Goal: Transaction & Acquisition: Purchase product/service

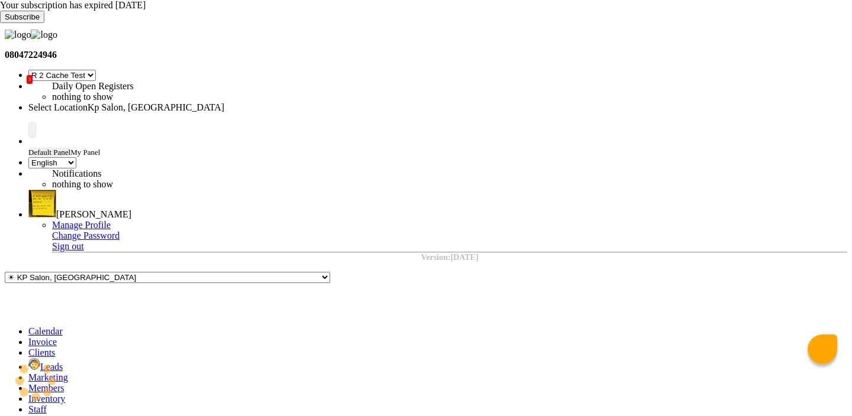
select select "24"
select select "en"
click at [28, 327] on icon at bounding box center [28, 332] width 0 height 10
click at [28, 337] on icon at bounding box center [28, 342] width 0 height 10
select select "service"
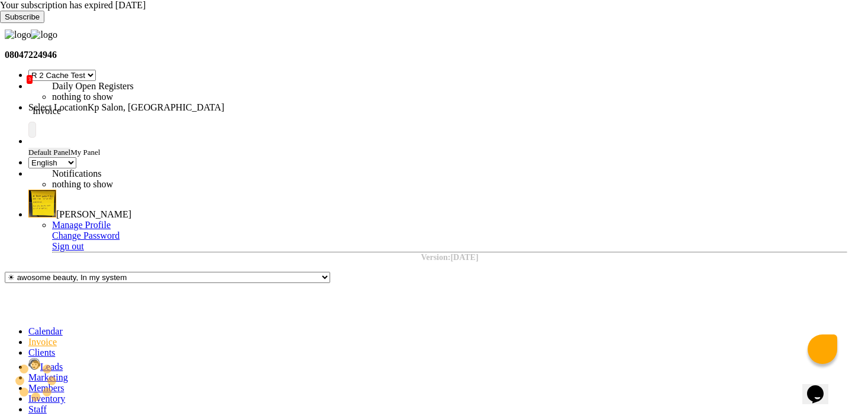
type input "0962"
select select "554"
select select "product"
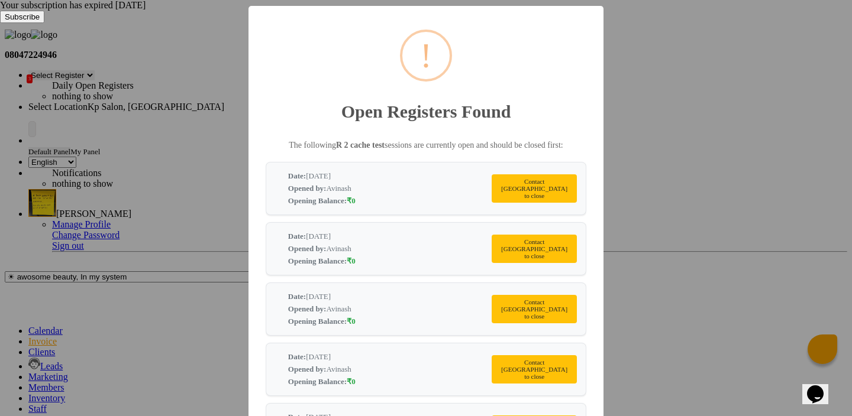
scroll to position [20, 0]
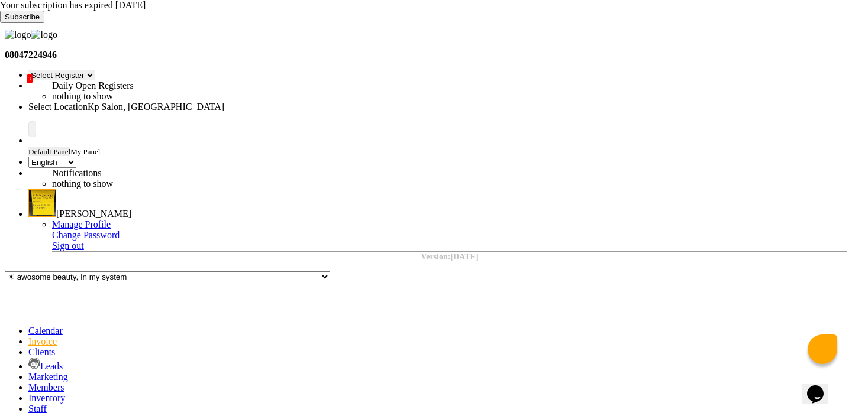
click at [95, 70] on select "Select Register Reg 1 Dingg R 2 Cache Test Pj Register 2 Register 3" at bounding box center [61, 75] width 66 height 10
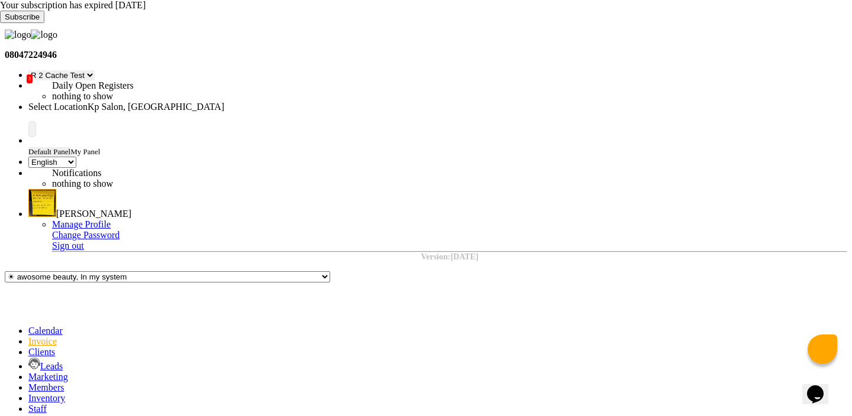
click at [95, 70] on select "Select Register Reg 1 Dingg R 2 Cache Test Pj Register 2 Register 3" at bounding box center [61, 75] width 66 height 10
select select "15"
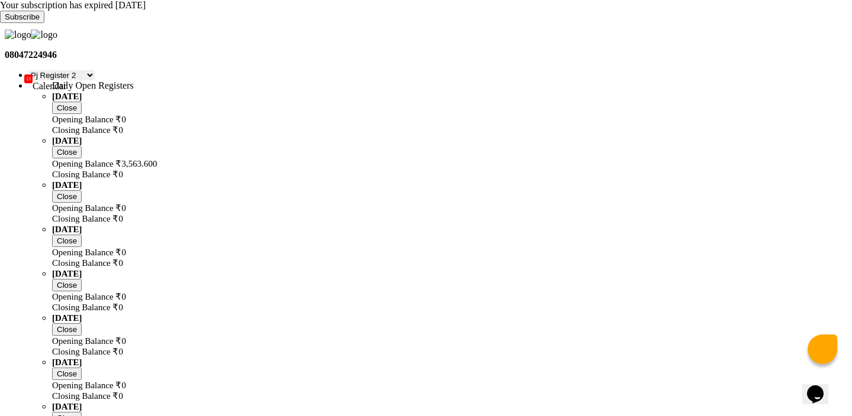
select select "service"
type input "0962"
select select "554"
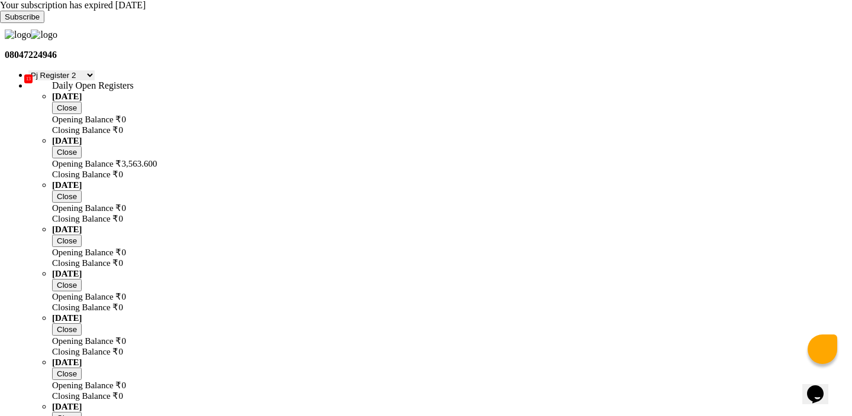
select select "product"
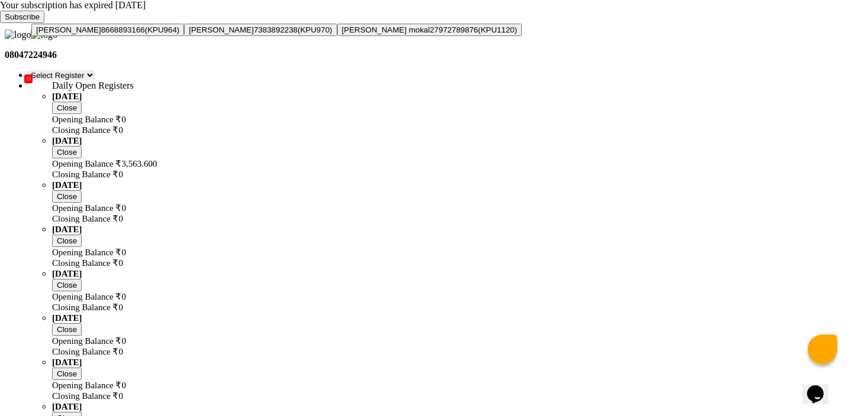
click at [145, 34] on ngb-highlight "8668893166" at bounding box center [123, 29] width 44 height 9
type input "8668893166"
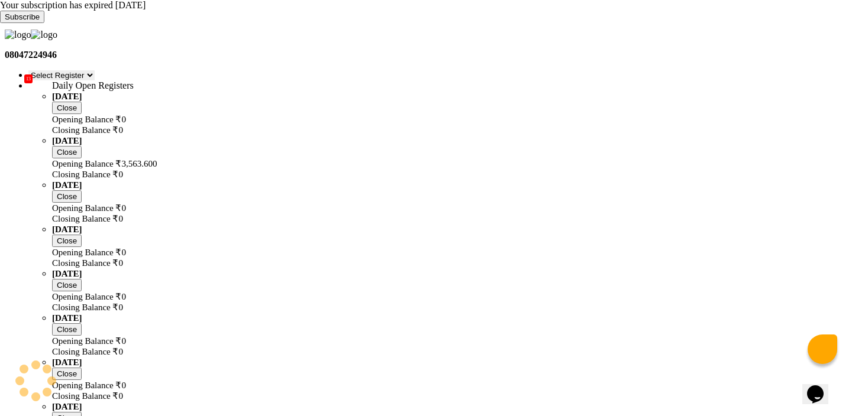
select select "3: Object"
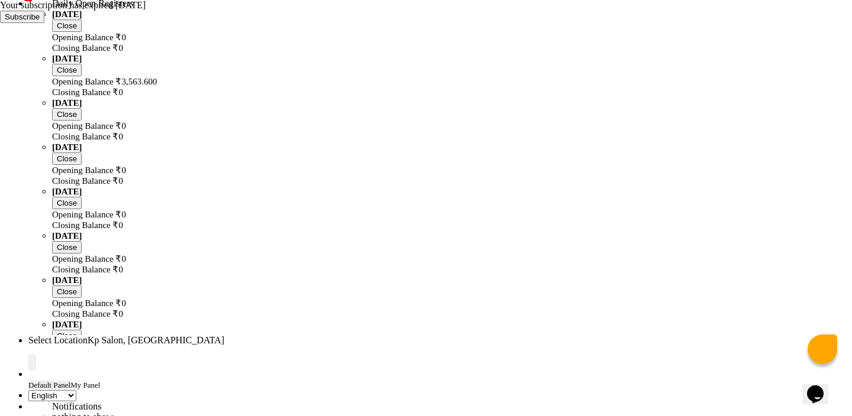
scroll to position [87, 0]
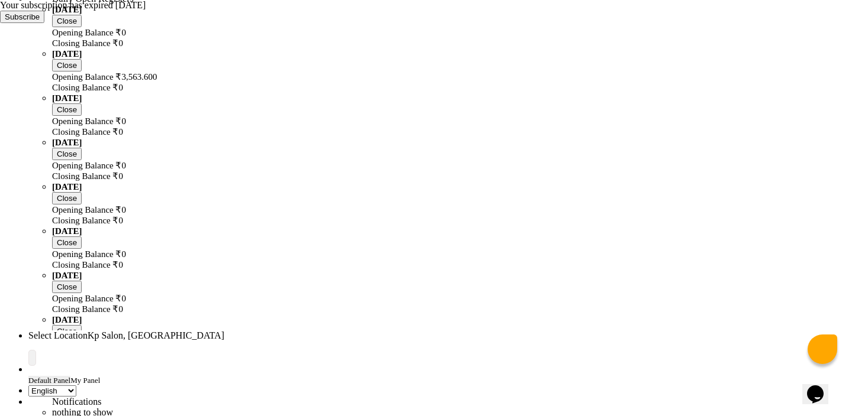
checkbox input "false"
select select "1019"
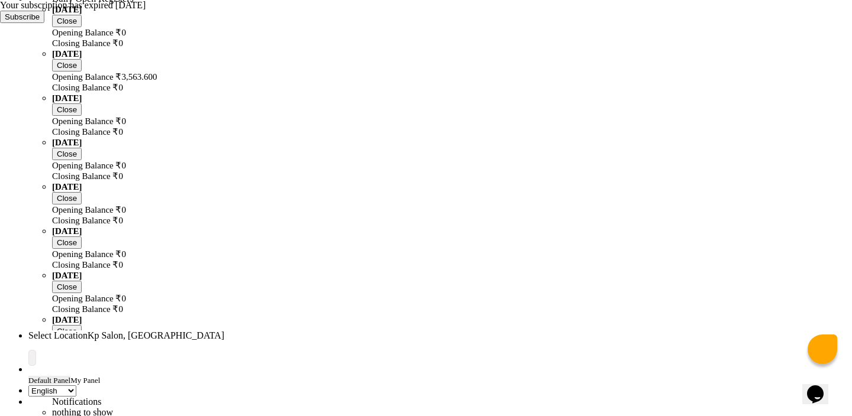
checkbox input "false"
select select "service"
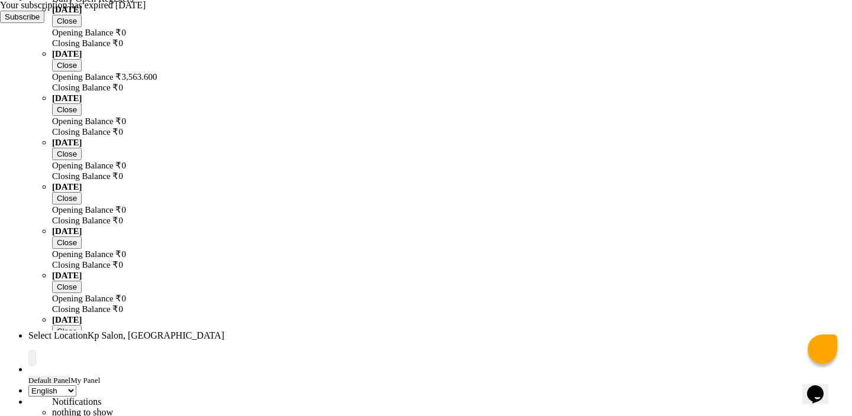
checkbox input "false"
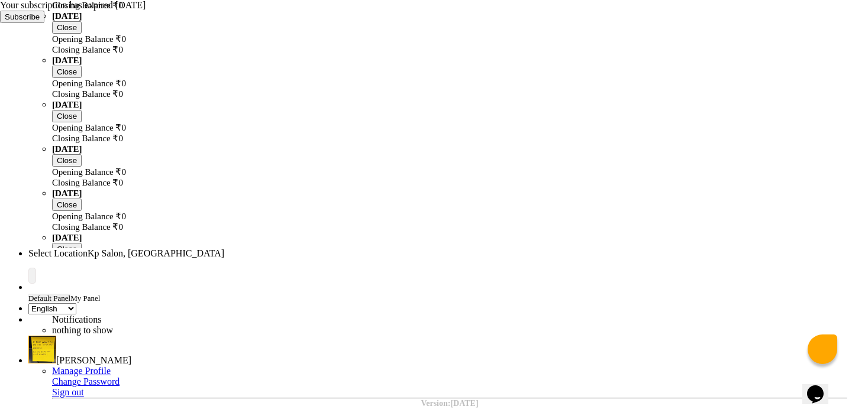
scroll to position [193, 0]
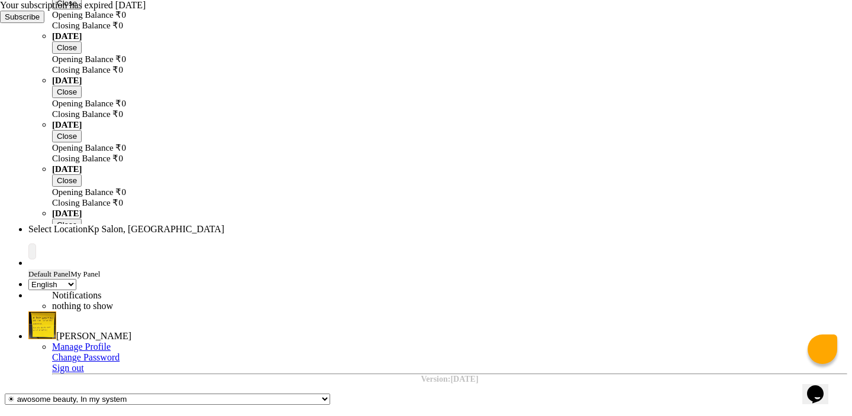
select select "select"
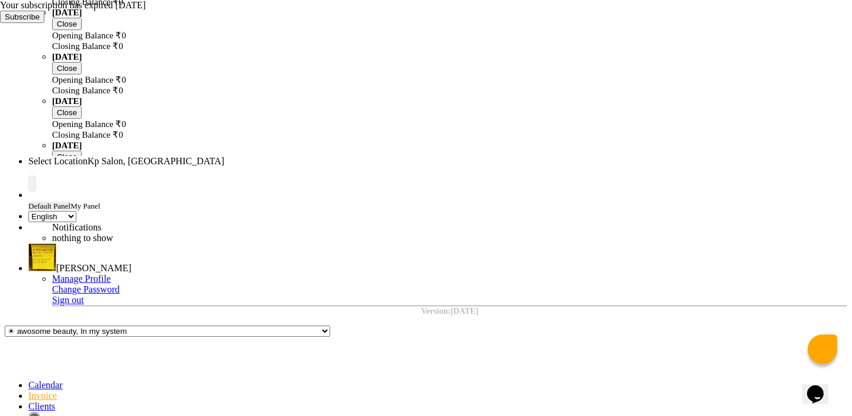
scroll to position [289, 0]
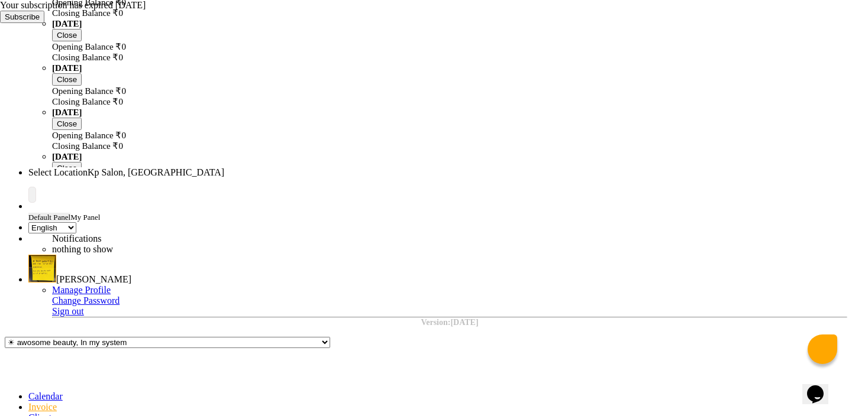
scroll to position [279, 0]
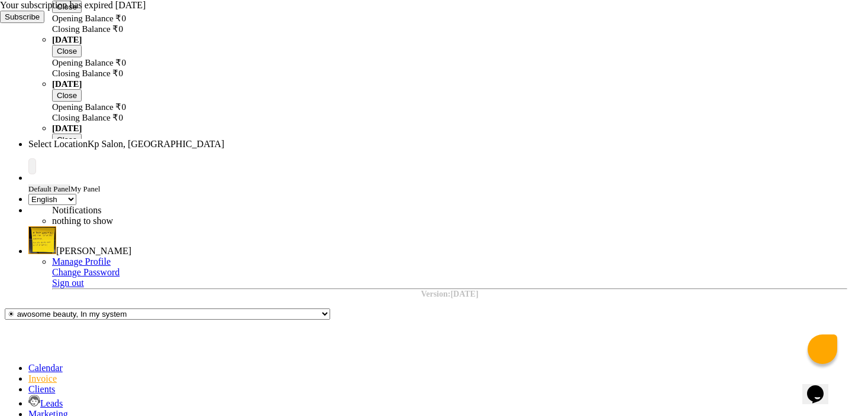
type input "2"
type input "190"
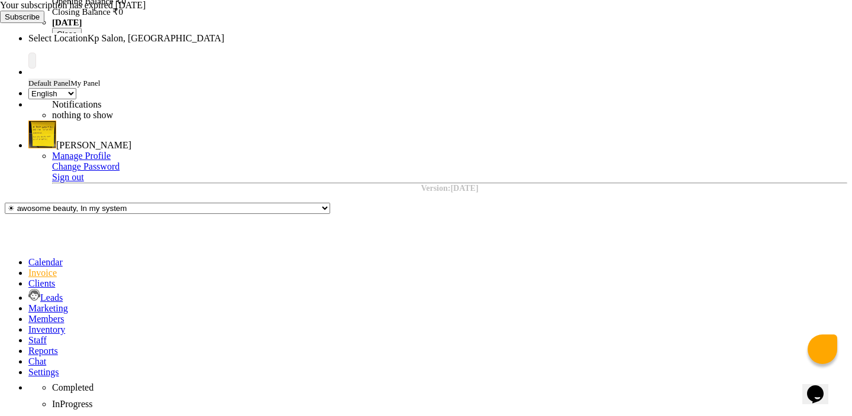
scroll to position [402, 0]
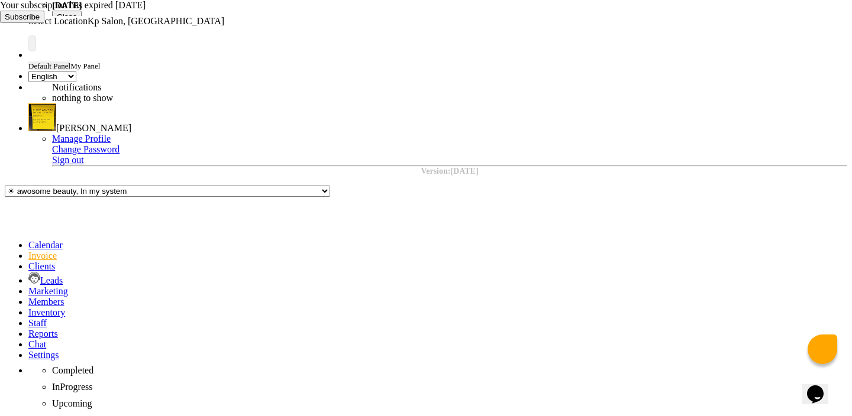
checkbox input "false"
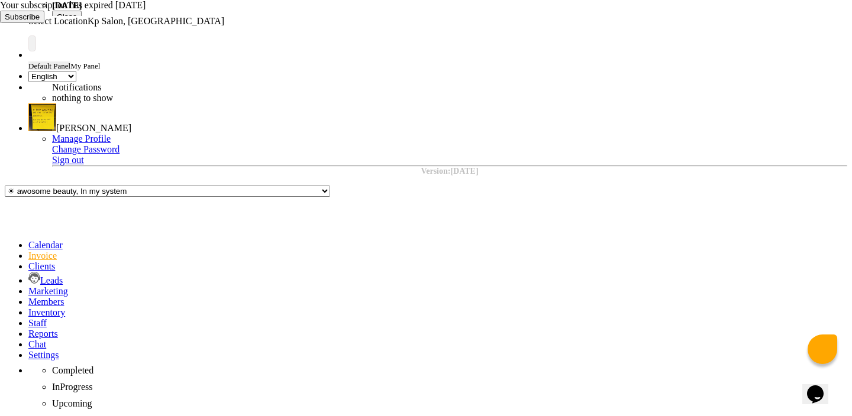
checkbox input "false"
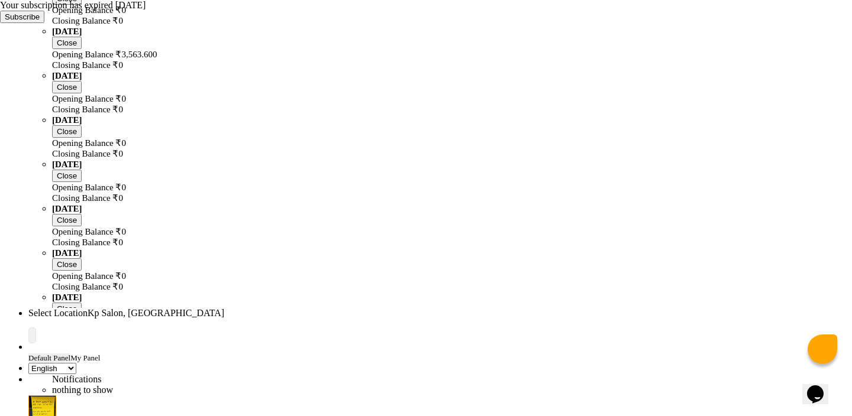
scroll to position [0, 0]
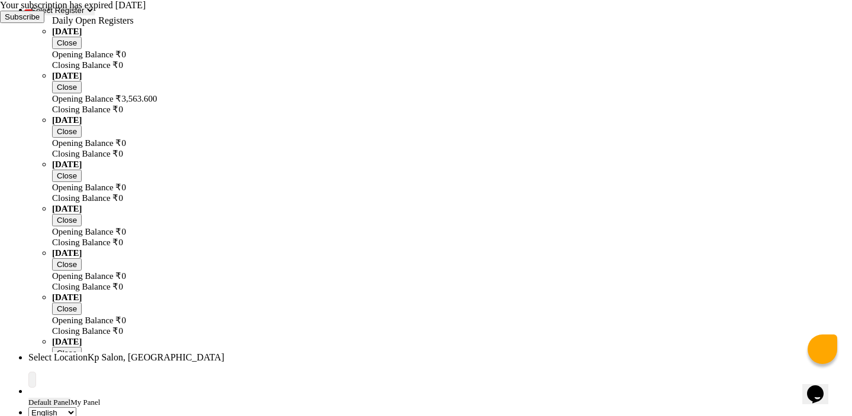
scroll to position [72, 0]
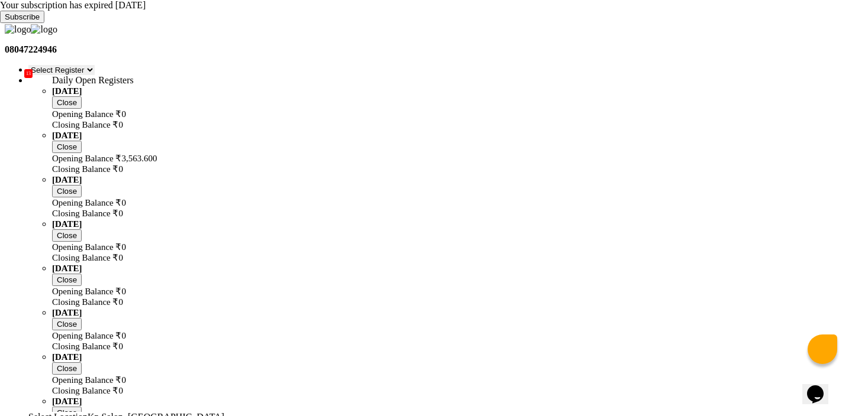
scroll to position [0, 0]
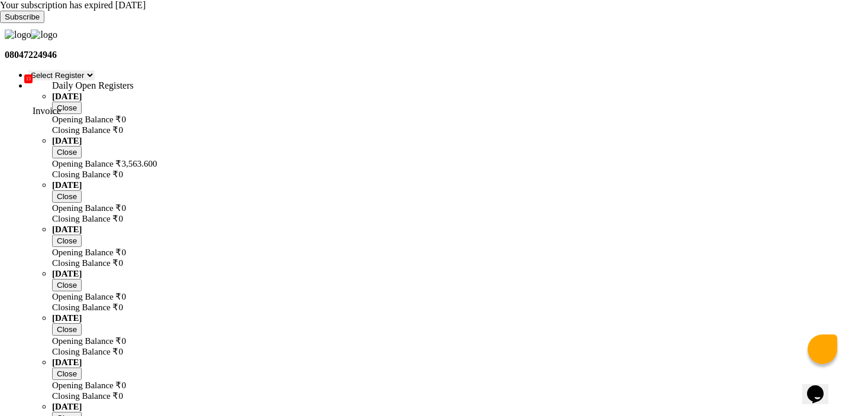
select select "service"
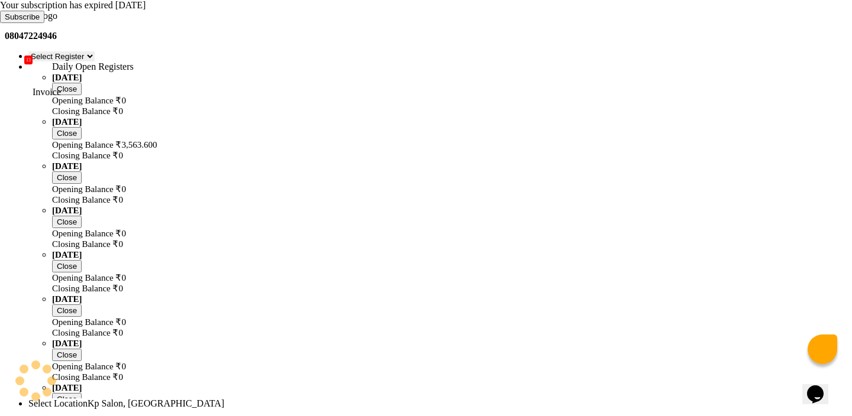
type input "0962"
select select "554"
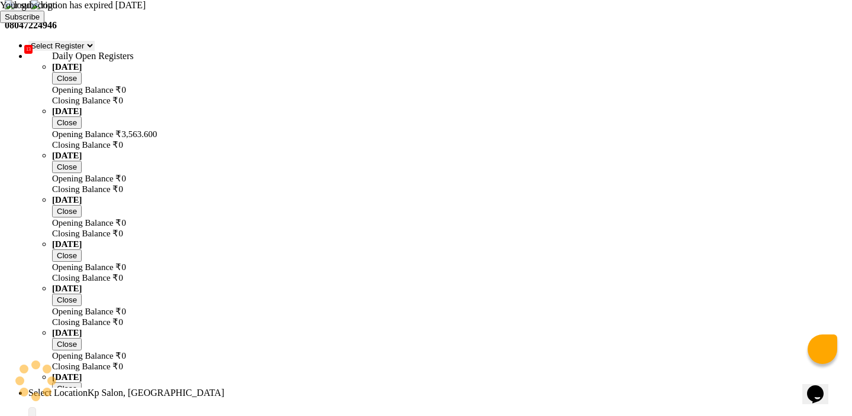
select select "product"
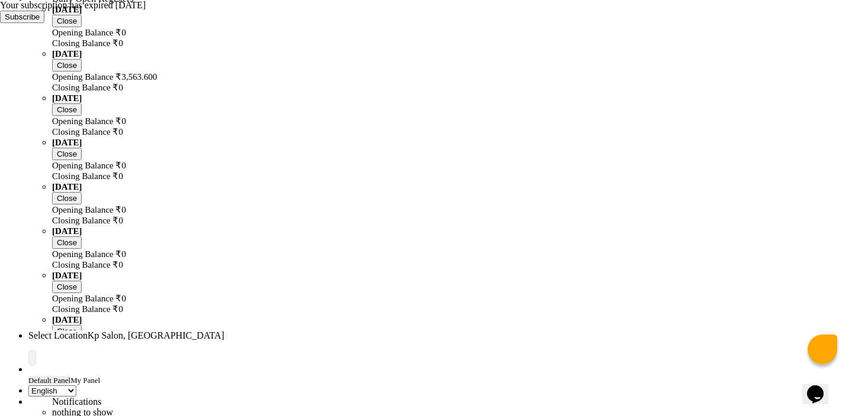
type input "8668893166"
select select "3: Object"
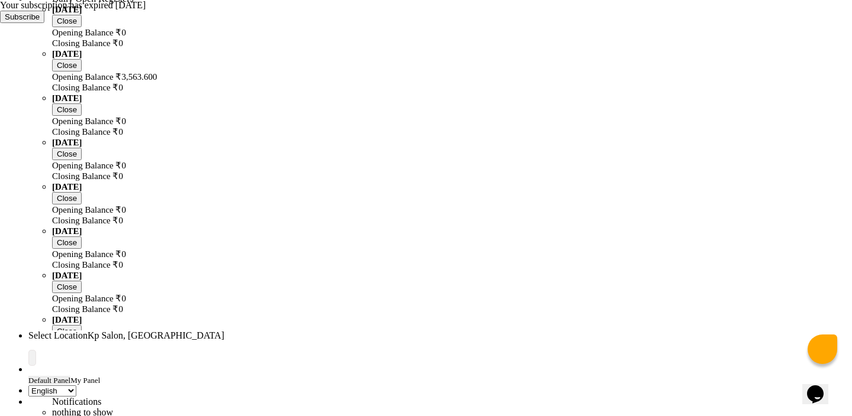
checkbox input "false"
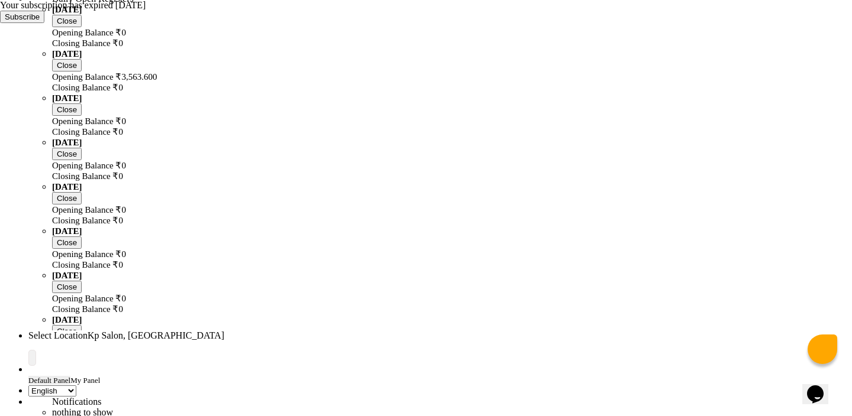
select select "1019"
checkbox input "false"
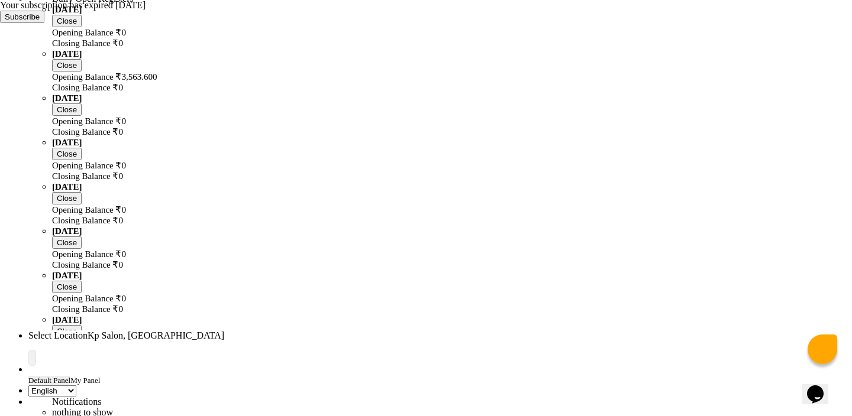
select select "service"
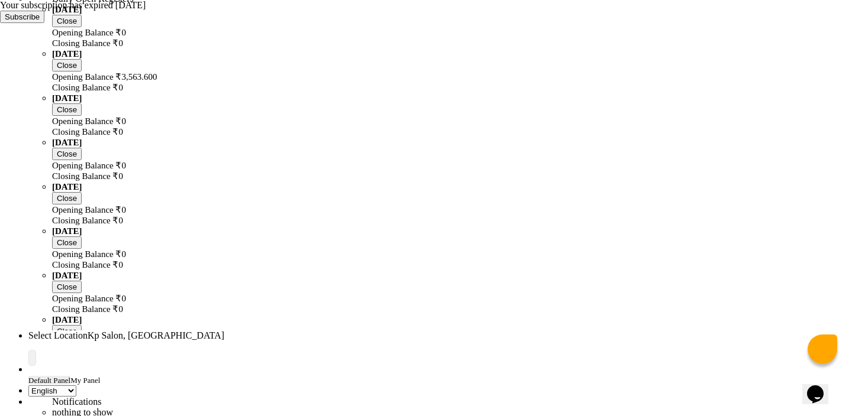
checkbox input "false"
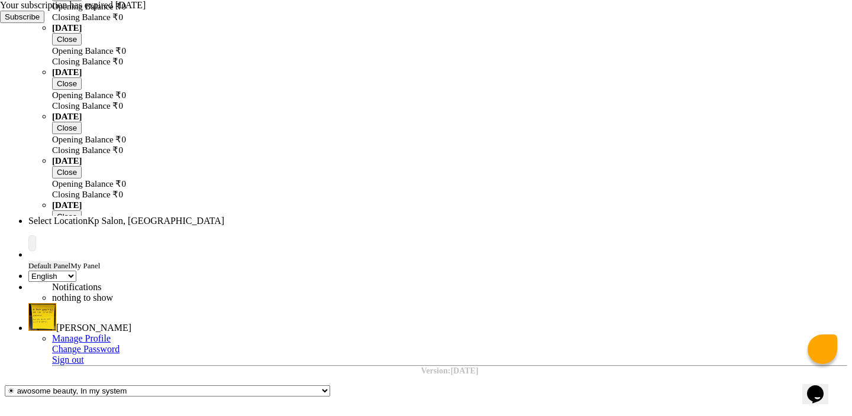
scroll to position [44, 0]
select select "package"
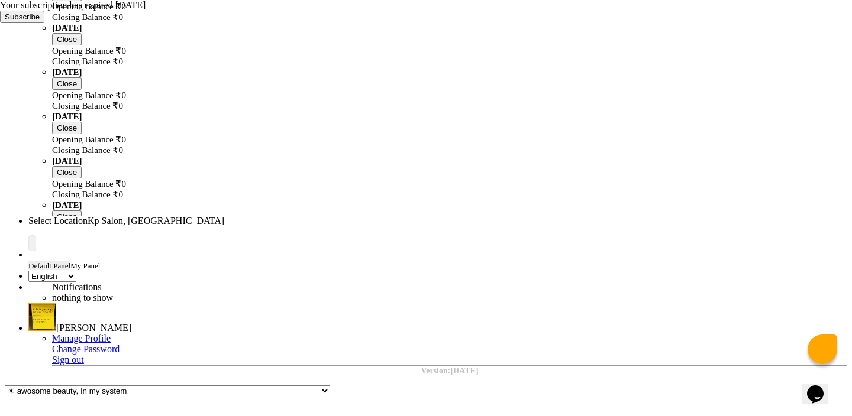
checkbox input "false"
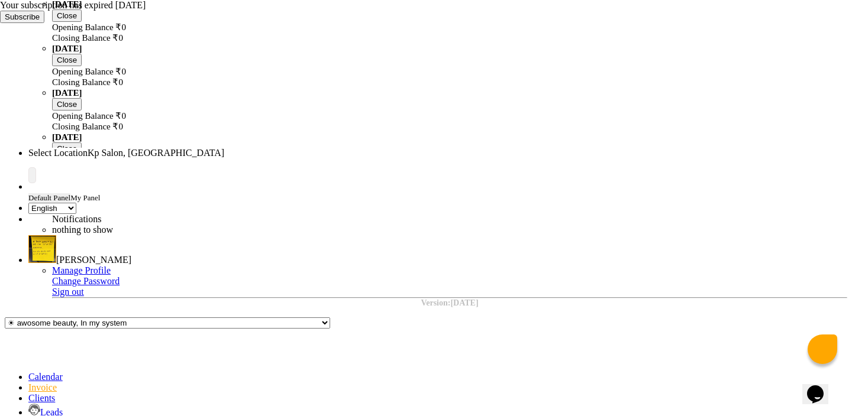
scroll to position [289, 0]
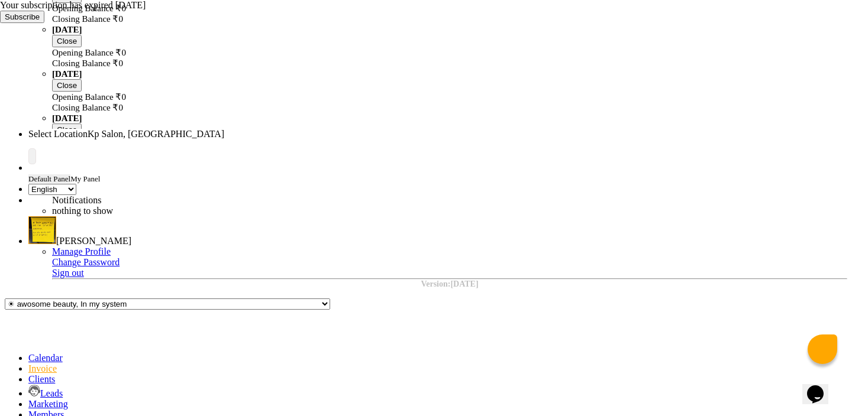
type input "100"
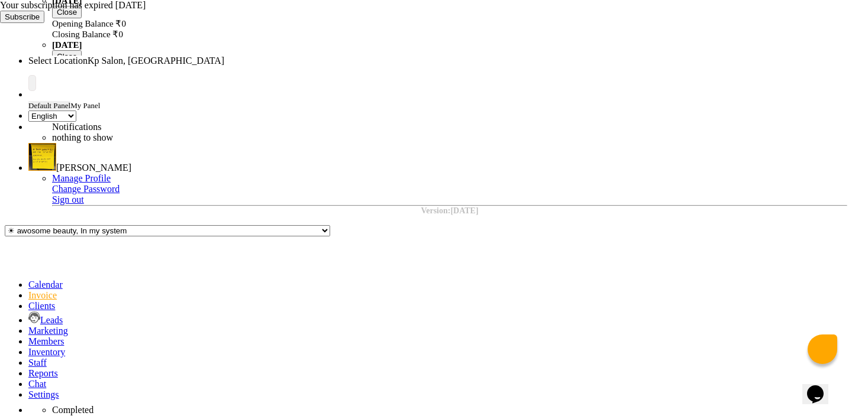
scroll to position [389, 0]
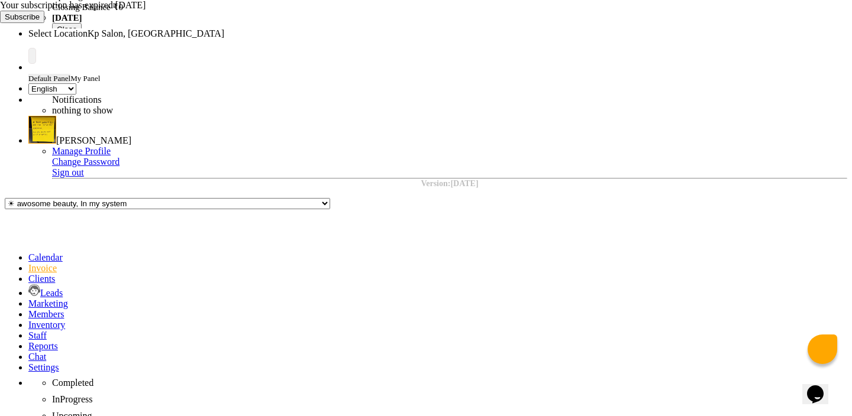
checkbox input "false"
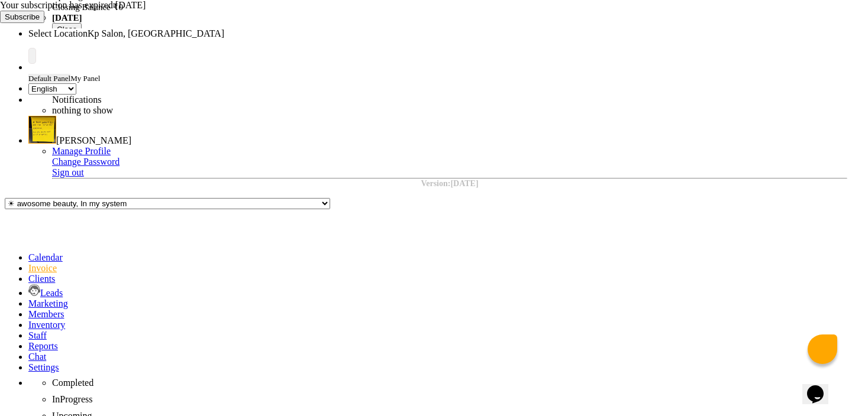
checkbox input "false"
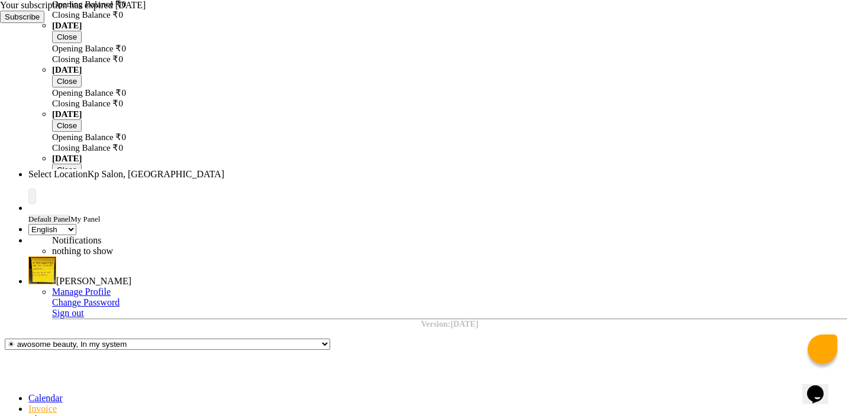
scroll to position [248, 0]
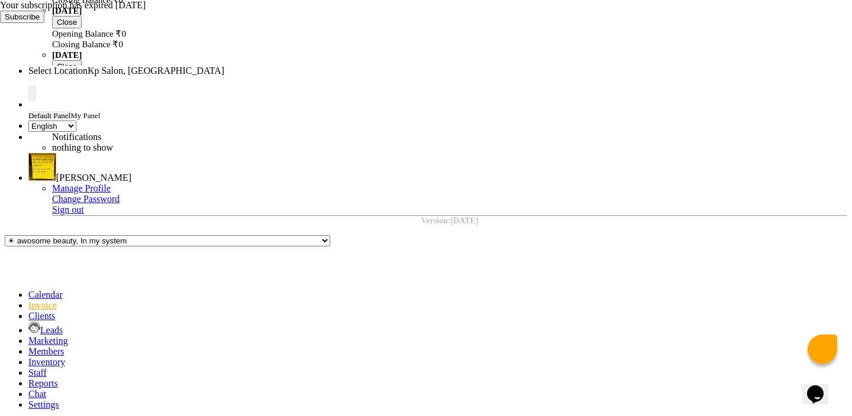
scroll to position [389, 0]
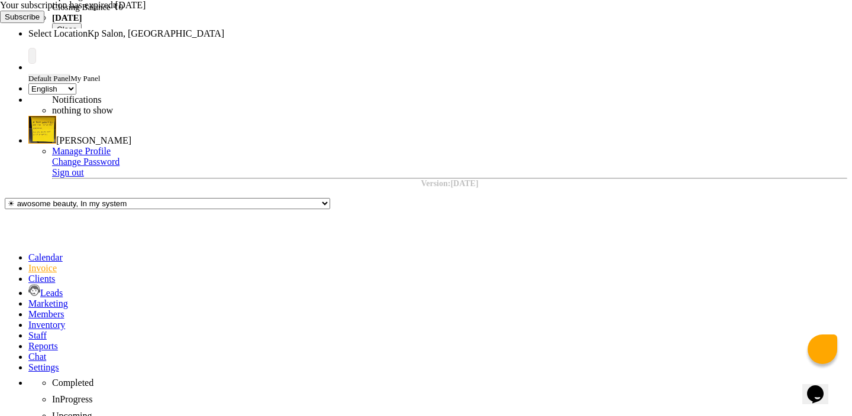
type textarea "test"
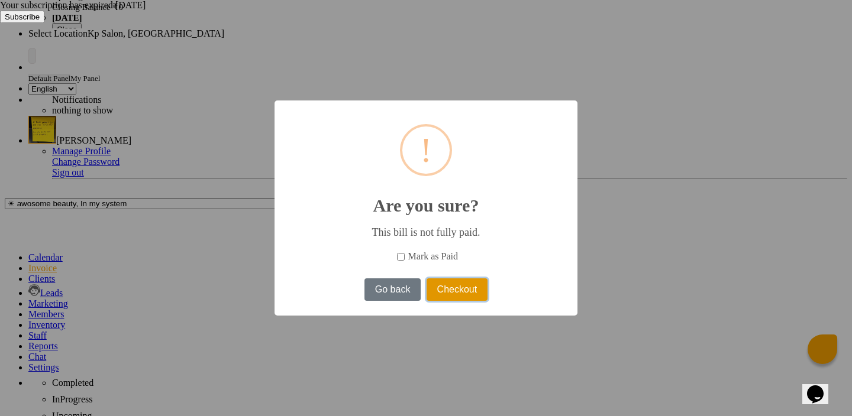
click at [445, 285] on button "Checkout" at bounding box center [457, 290] width 61 height 22
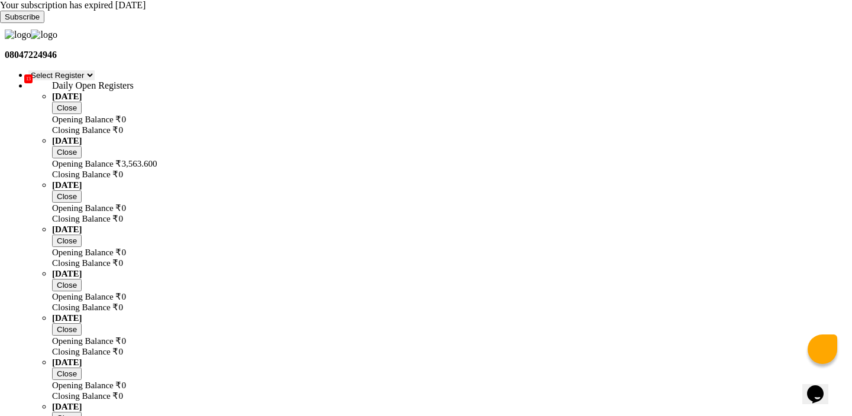
select select "3"
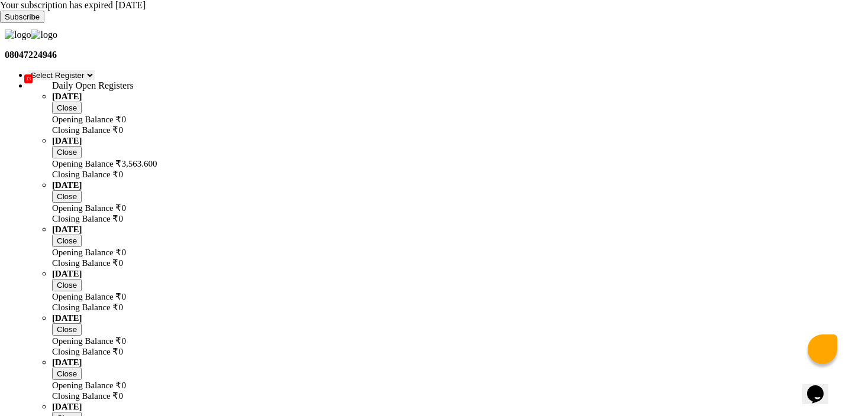
select select "3"
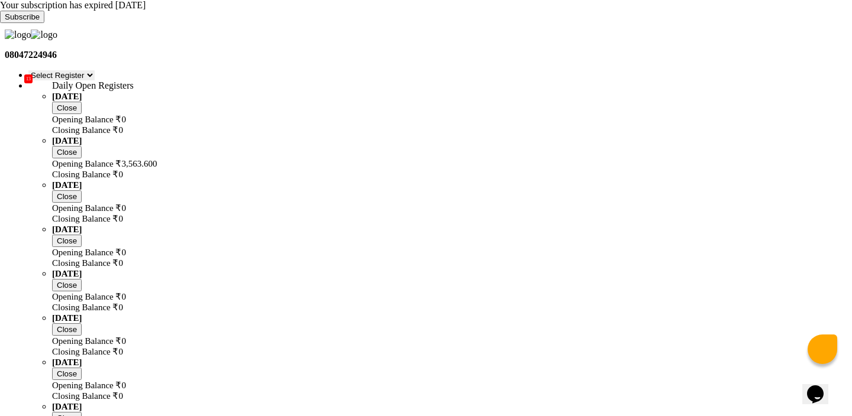
select select "1"
type input "200"
select select "3"
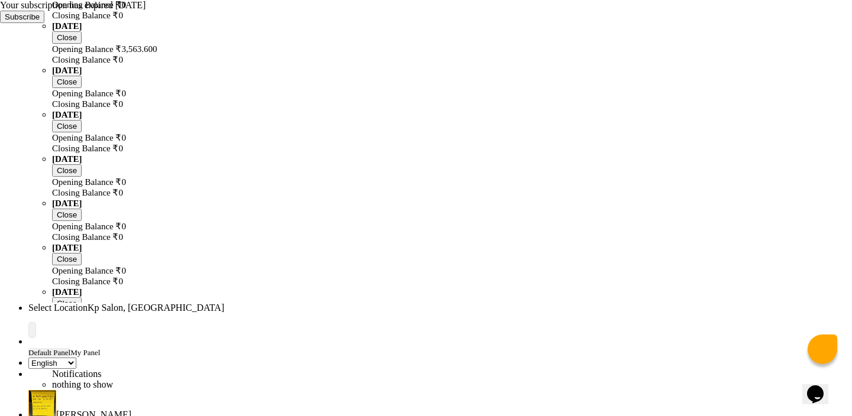
scroll to position [120, 0]
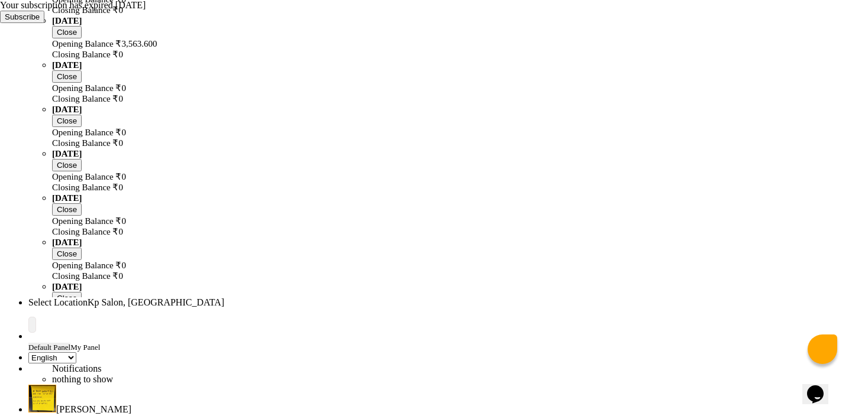
select select "3"
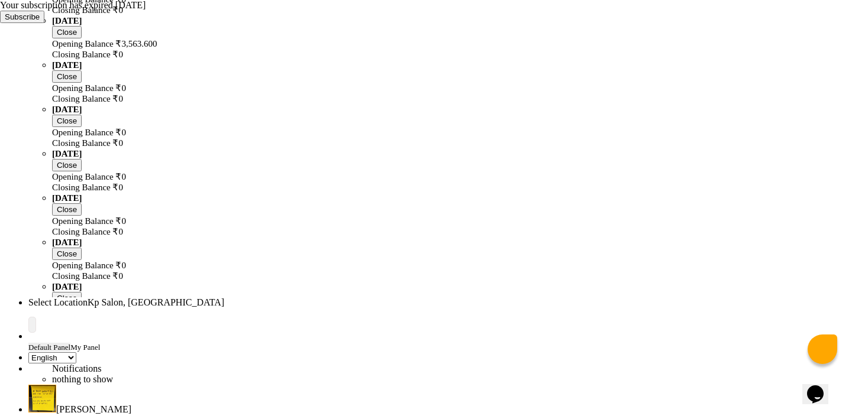
select select "5"
type input "20000"
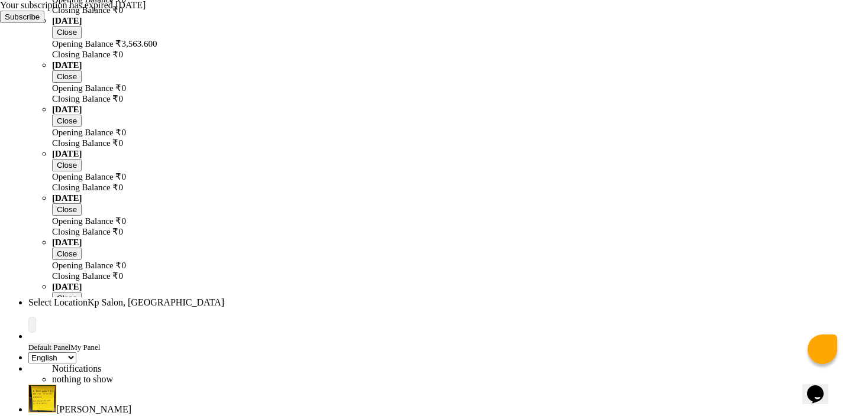
select select "3"
select select "2"
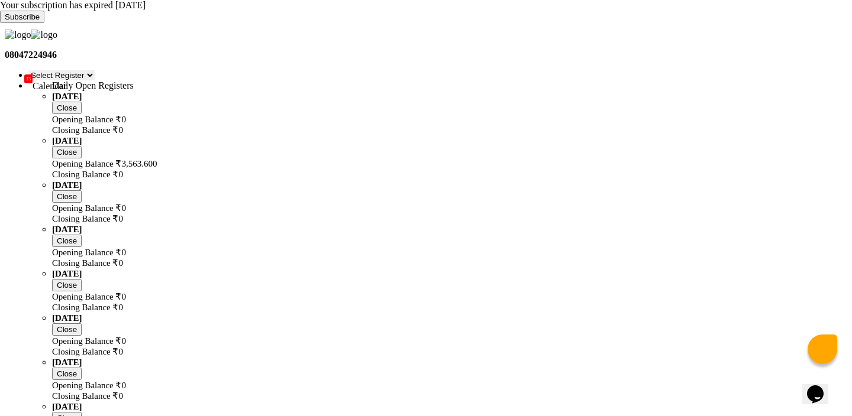
select select "service"
type input "0963"
select select "554"
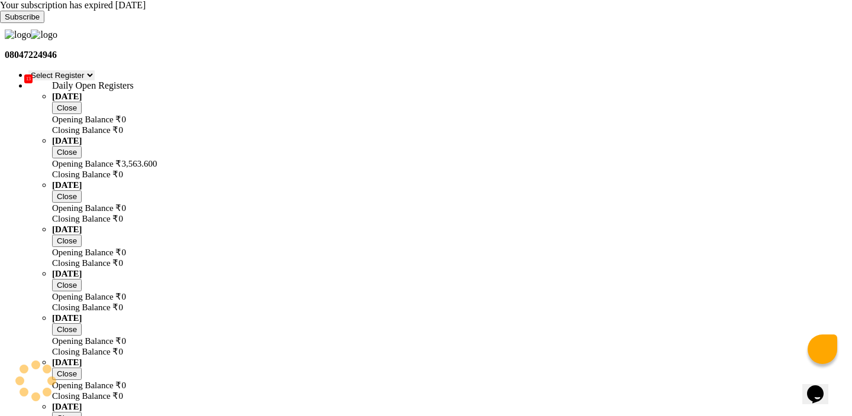
select select "product"
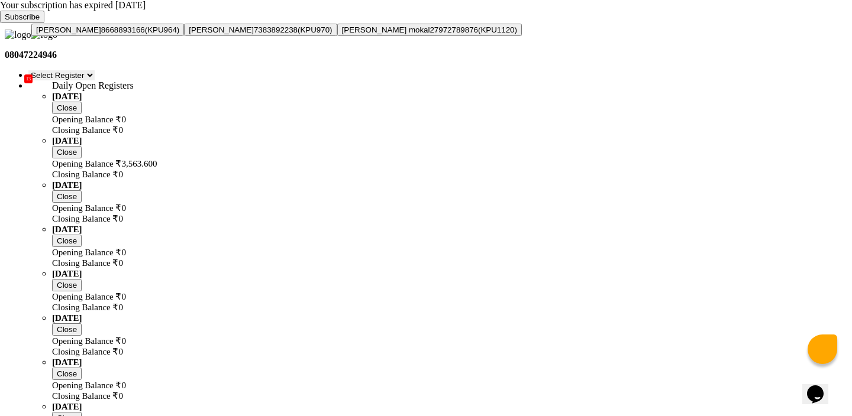
click at [101, 34] on span "[PERSON_NAME]" at bounding box center [68, 29] width 65 height 9
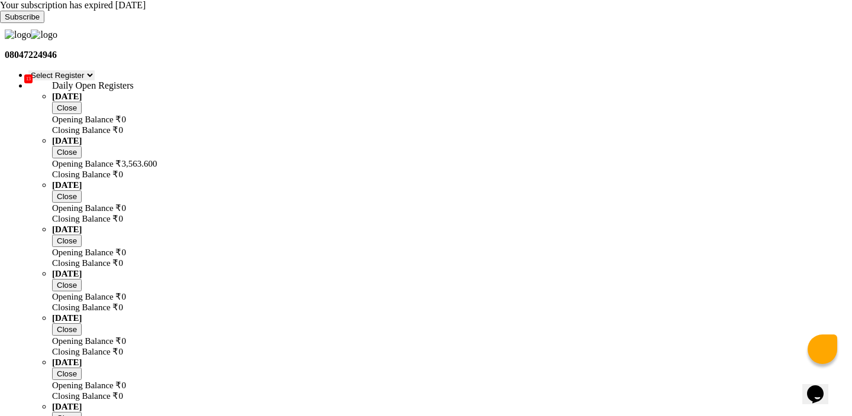
type input "8668893166"
select select "3: Object"
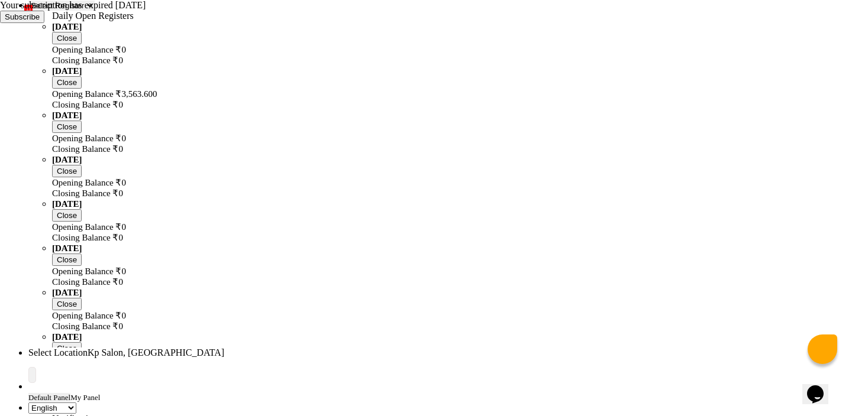
scroll to position [87, 0]
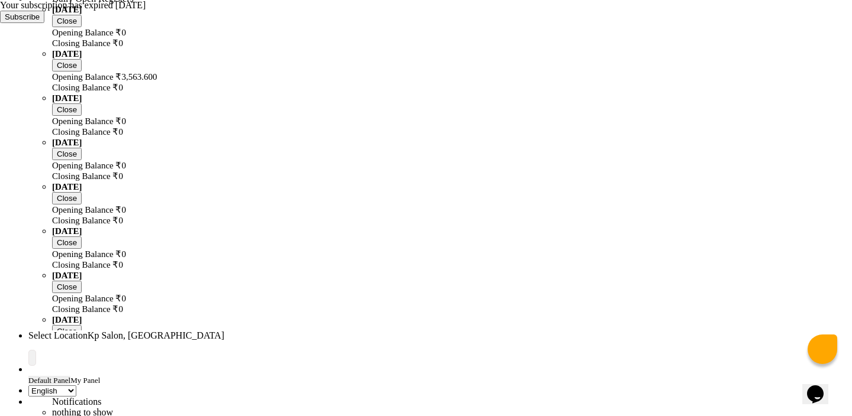
select select "service"
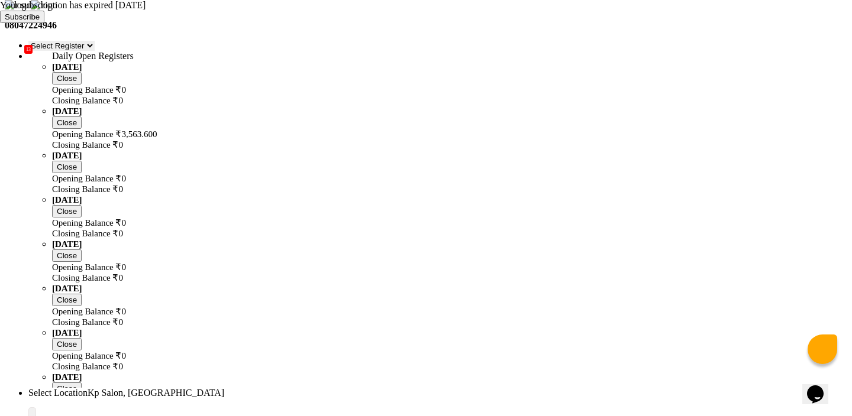
select select "1019"
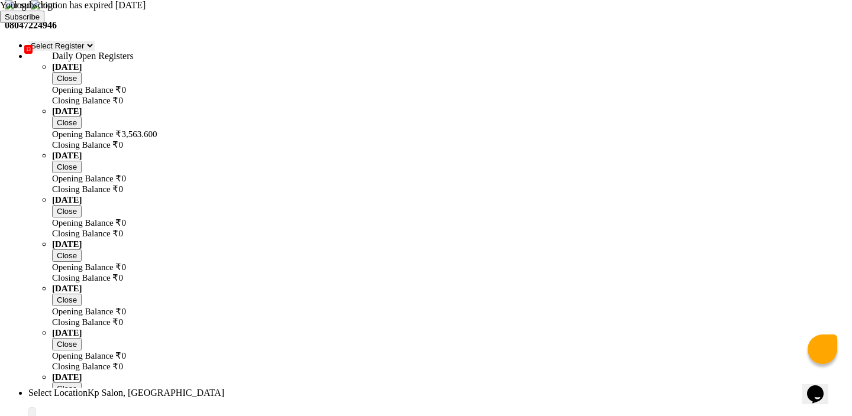
checkbox input "false"
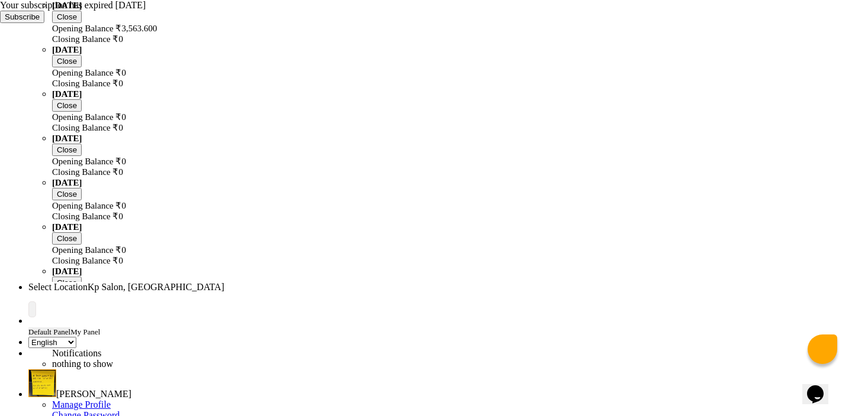
scroll to position [137, 0]
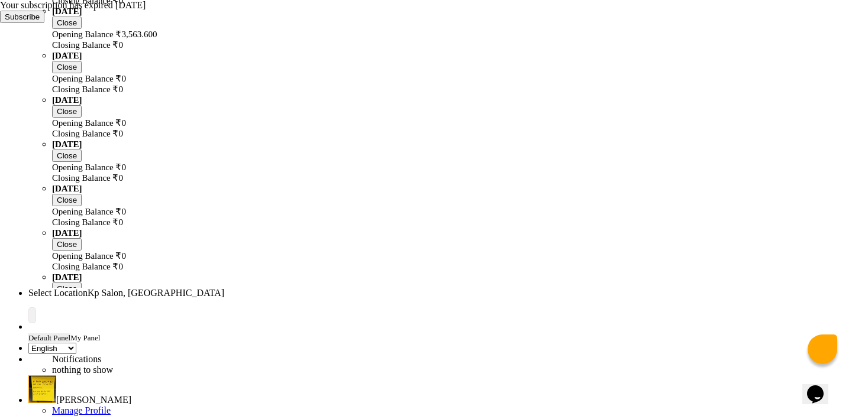
type textarea "test"
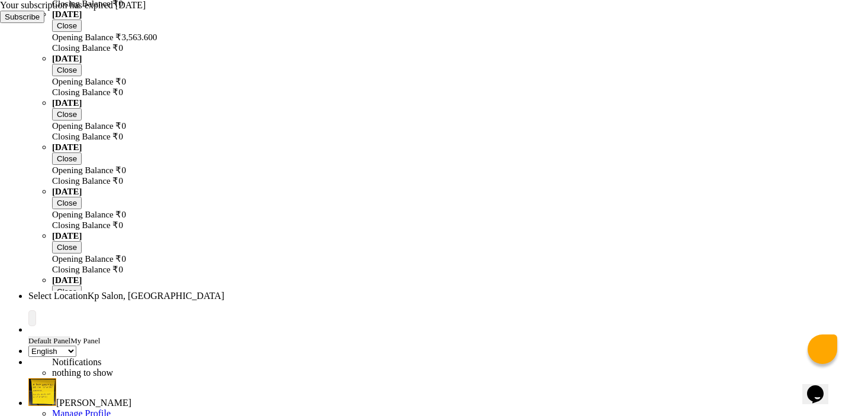
select select "2: Object"
checkbox input "false"
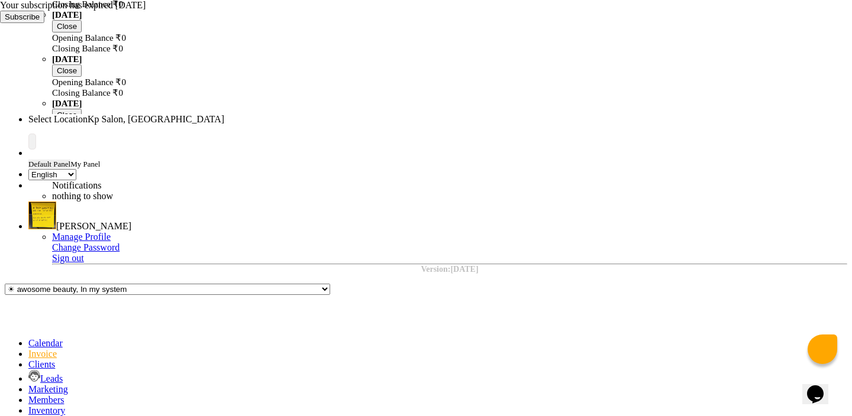
scroll to position [305, 0]
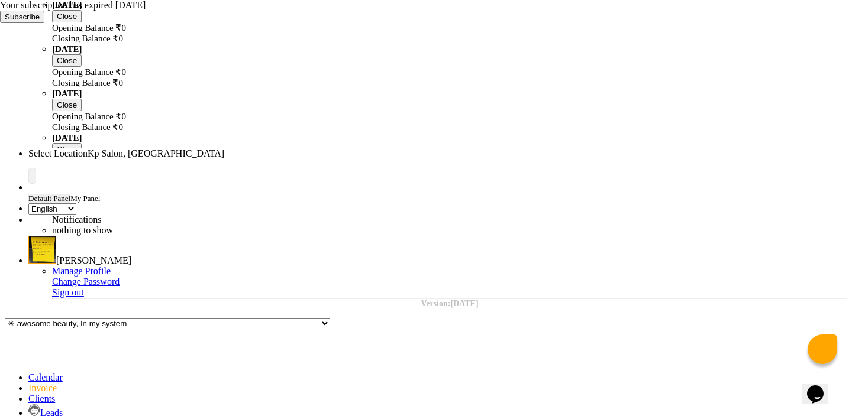
scroll to position [279, 0]
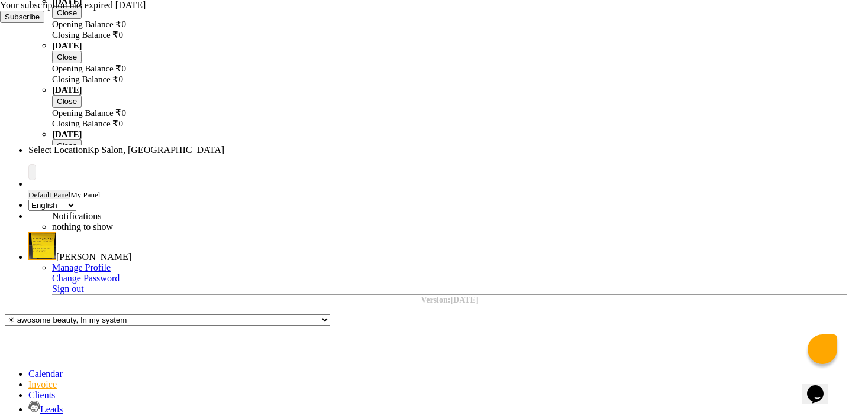
checkbox input "false"
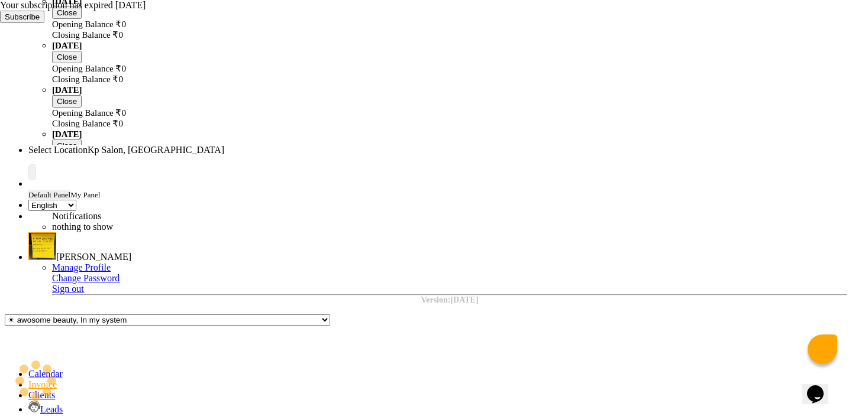
checkbox input "false"
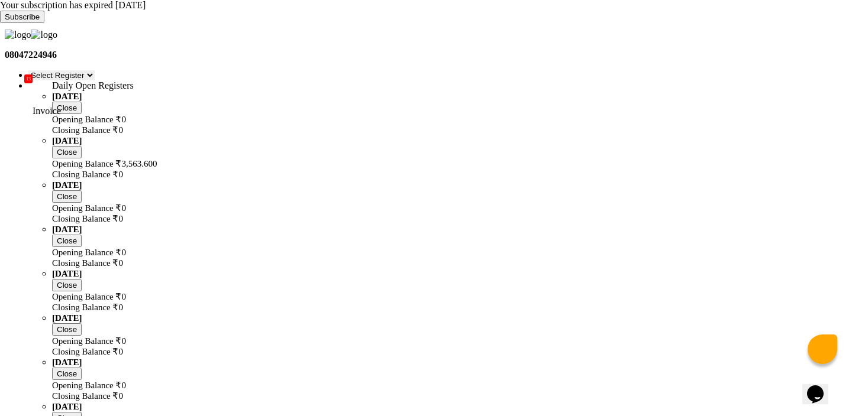
select select "service"
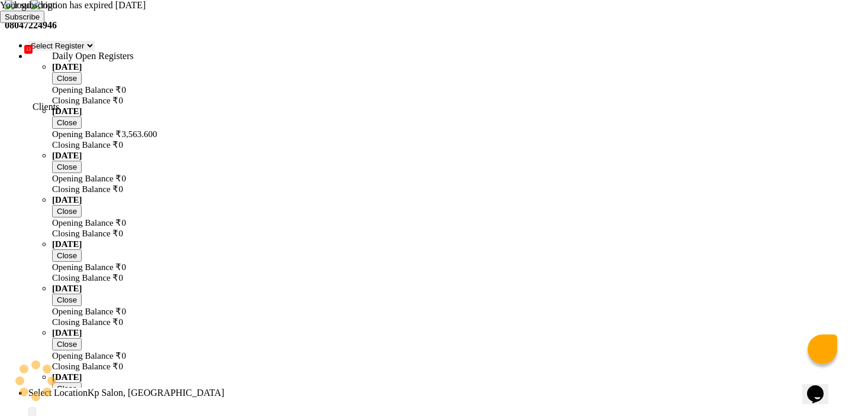
type input "0964"
select select "554"
select select "product"
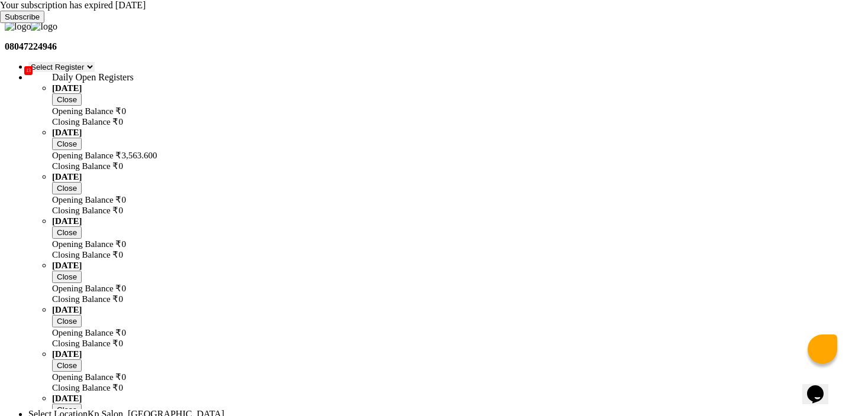
scroll to position [0, 0]
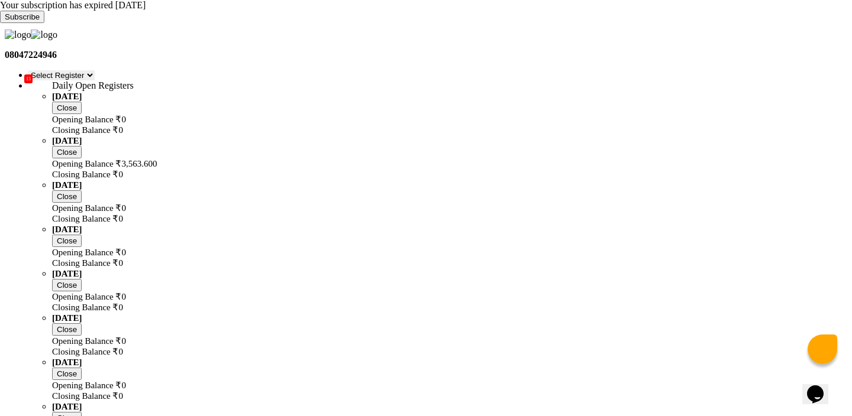
select select "9"
select select "2025"
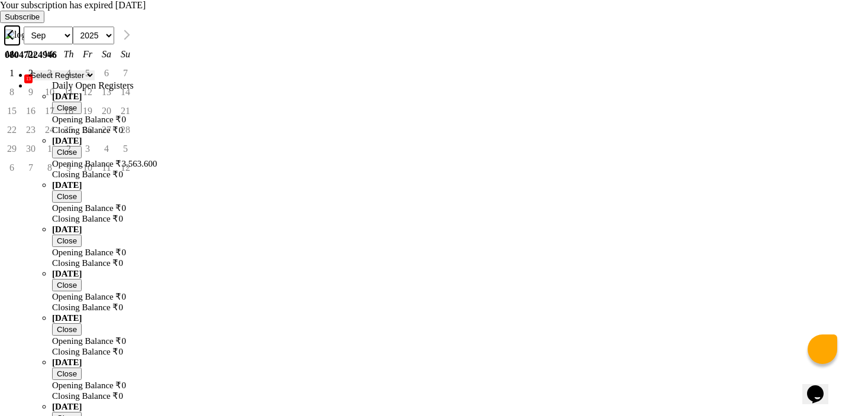
click at [20, 45] on button "Previous month" at bounding box center [12, 35] width 15 height 19
select select "8"
click at [135, 159] on div "31" at bounding box center [125, 149] width 19 height 19
type input "Aug 31, 2025"
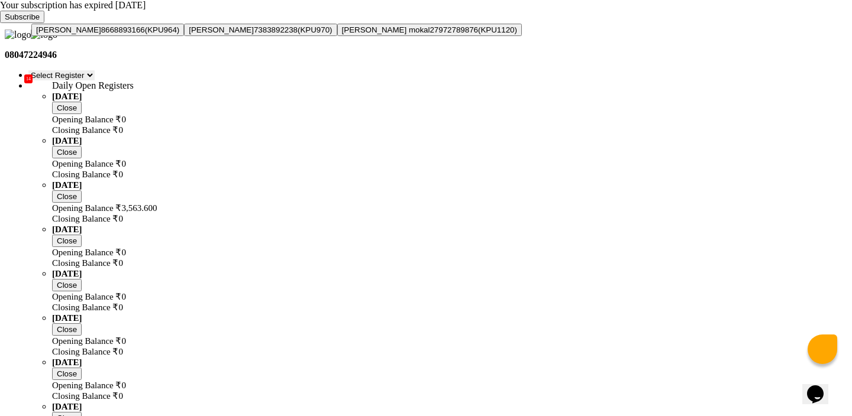
click at [184, 36] on button "dhiraj mokal 8668893166 (KPU964)" at bounding box center [107, 30] width 153 height 12
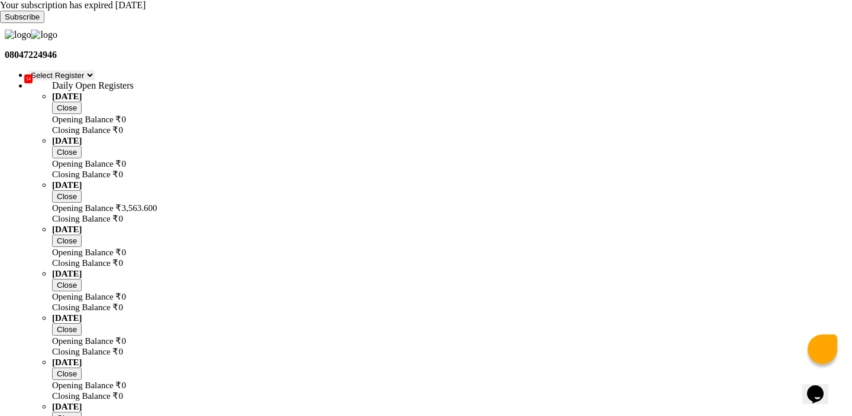
type input "8668893166"
select select "3: Object"
select select "1019"
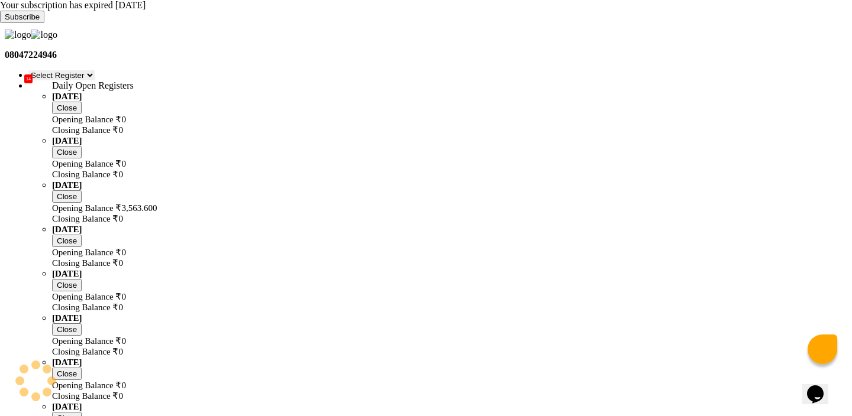
checkbox input "false"
select select "1851"
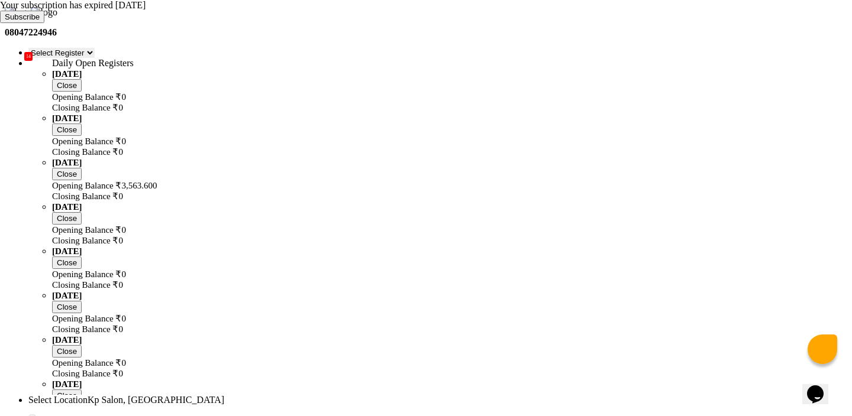
scroll to position [35, 0]
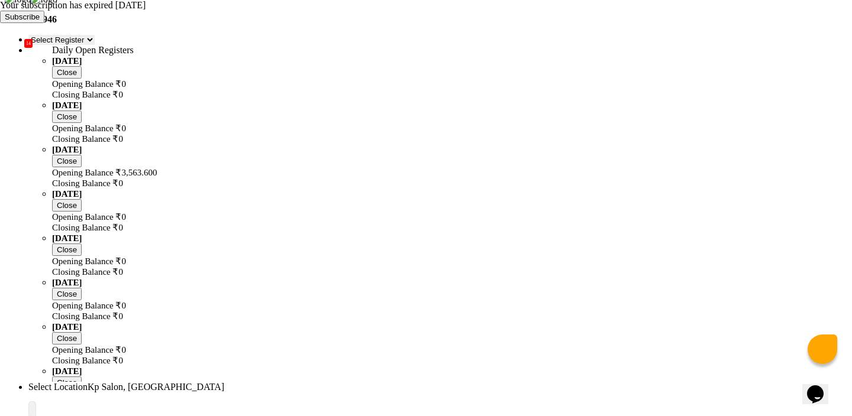
select select "G"
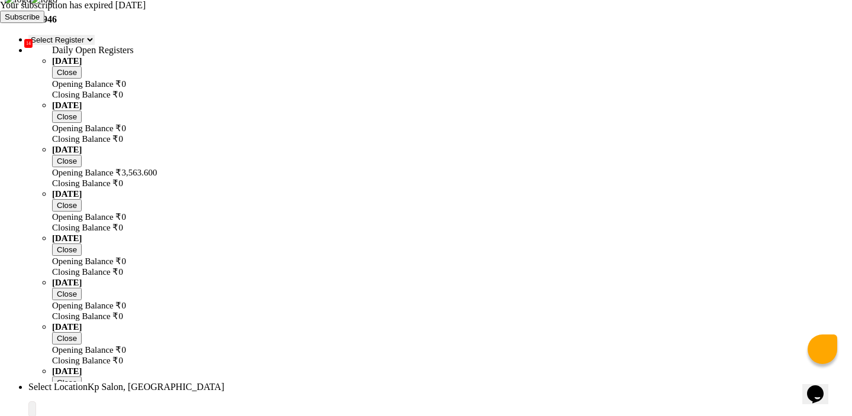
checkbox input "false"
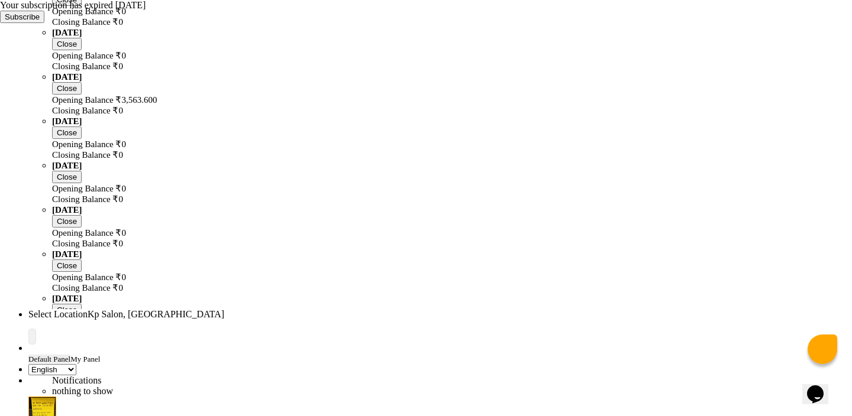
scroll to position [161, 0]
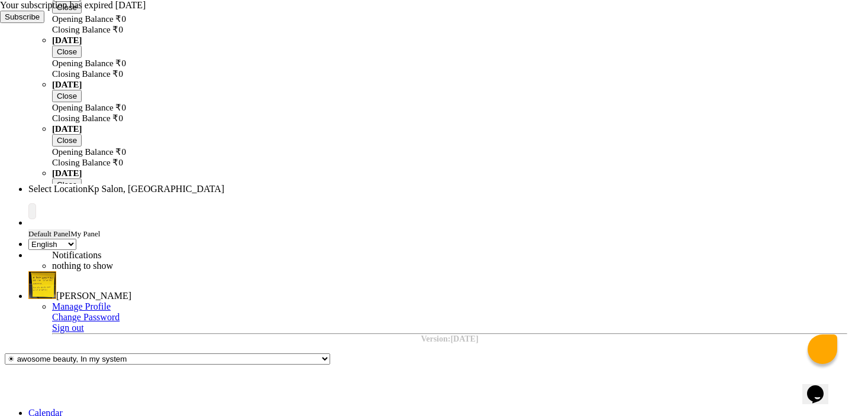
type input "2800"
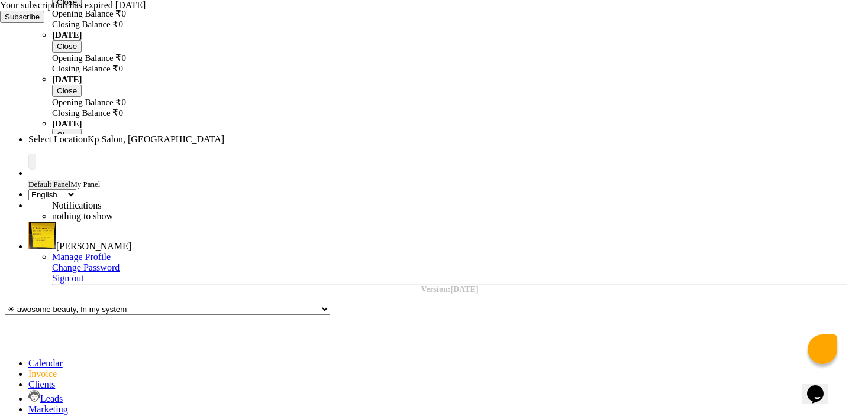
checkbox input "false"
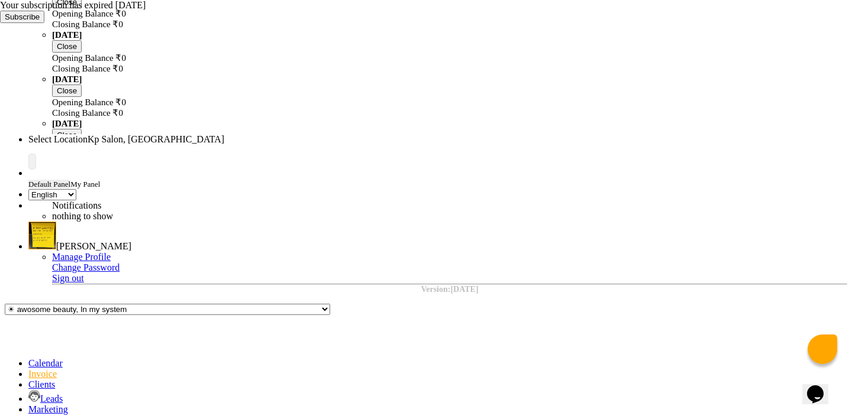
checkbox input "false"
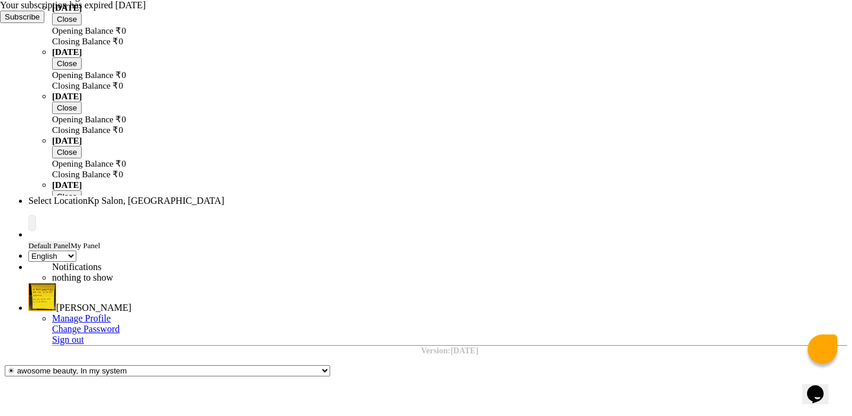
scroll to position [198, 0]
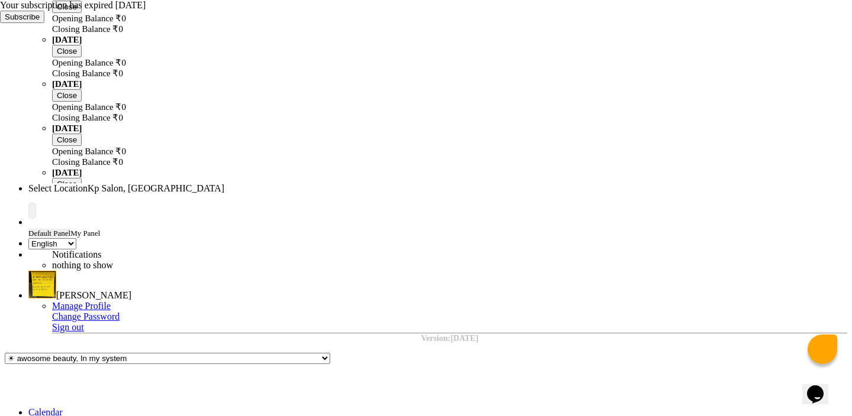
scroll to position [272, 0]
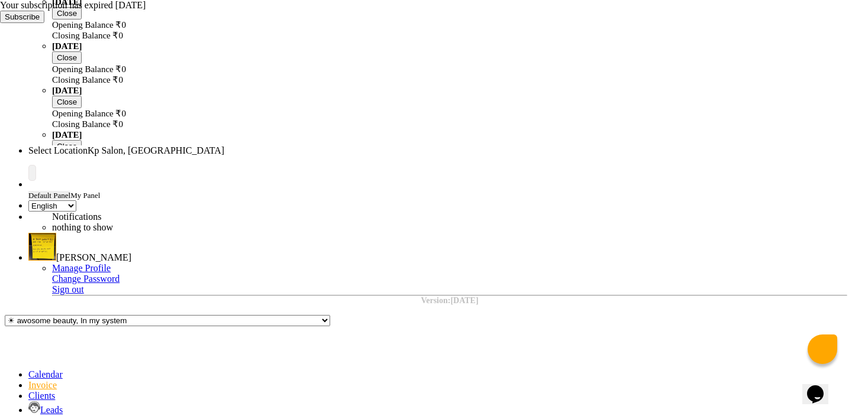
type textarea "test"
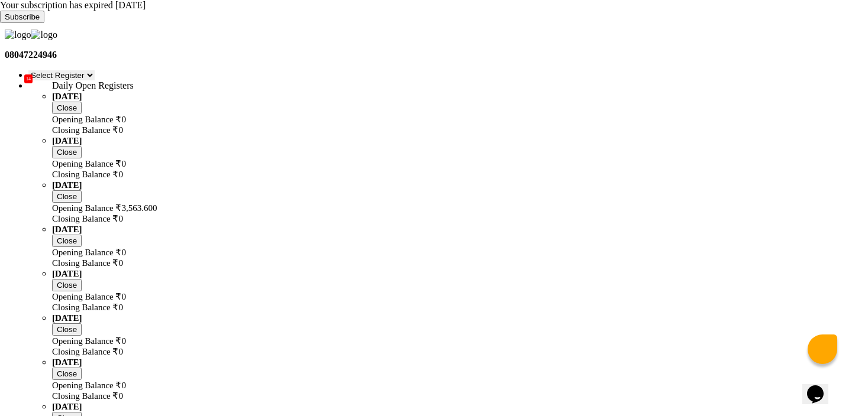
scroll to position [9, 0]
select select "3"
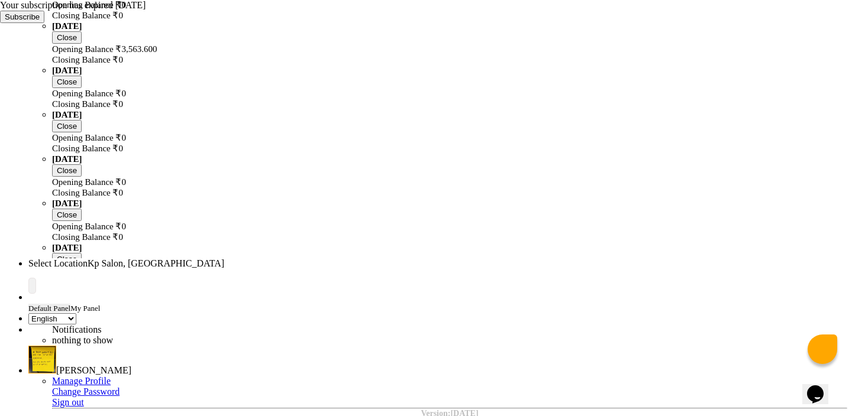
scroll to position [164, 0]
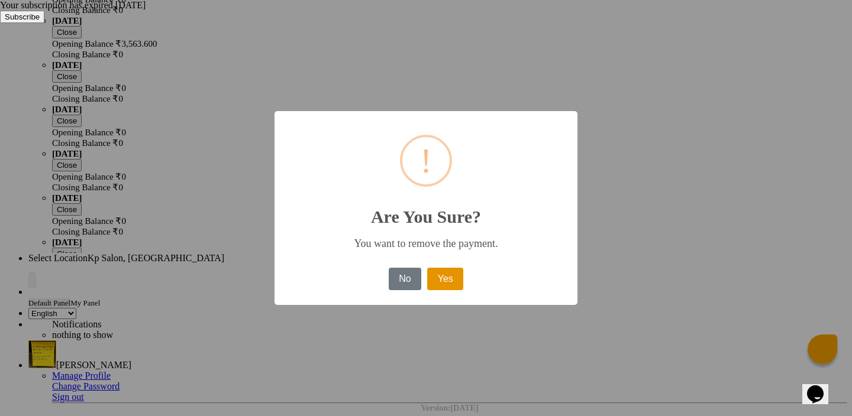
click at [453, 285] on button "Yes" at bounding box center [445, 279] width 36 height 22
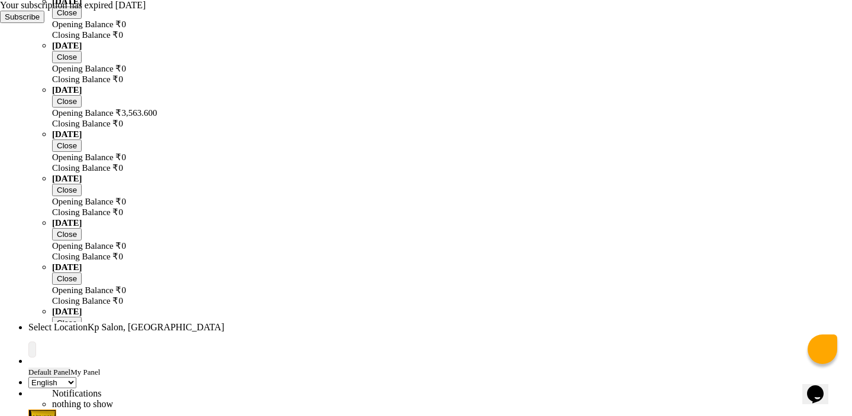
scroll to position [92, 0]
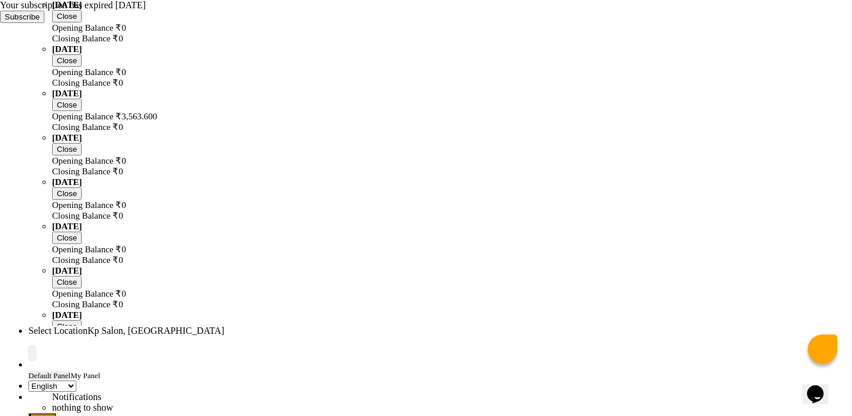
select select "3"
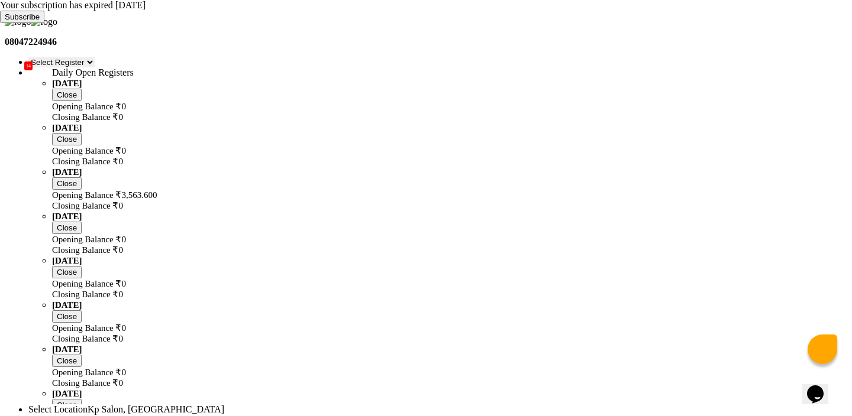
scroll to position [0, 0]
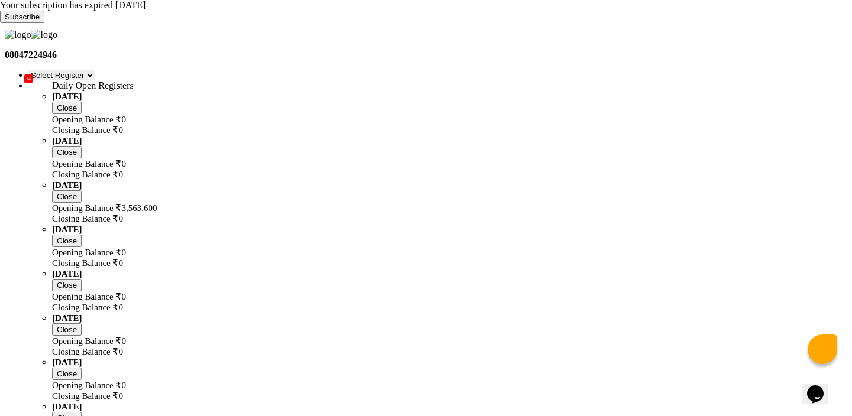
click at [739, 149] on div "Edit Invoice" at bounding box center [759, 145] width 128 height 13
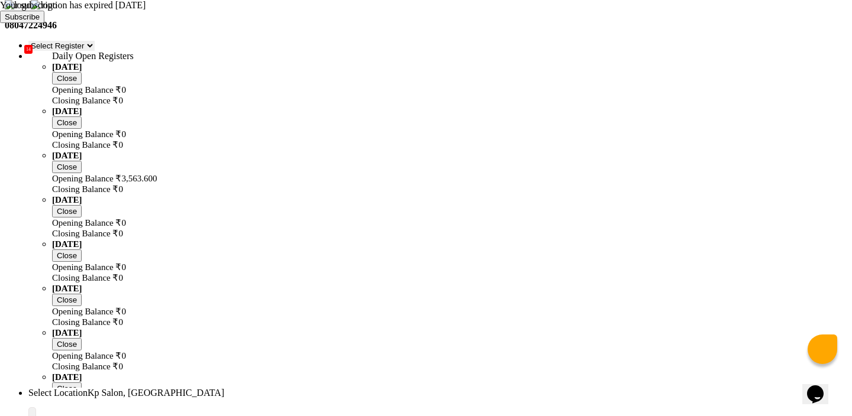
select select "product"
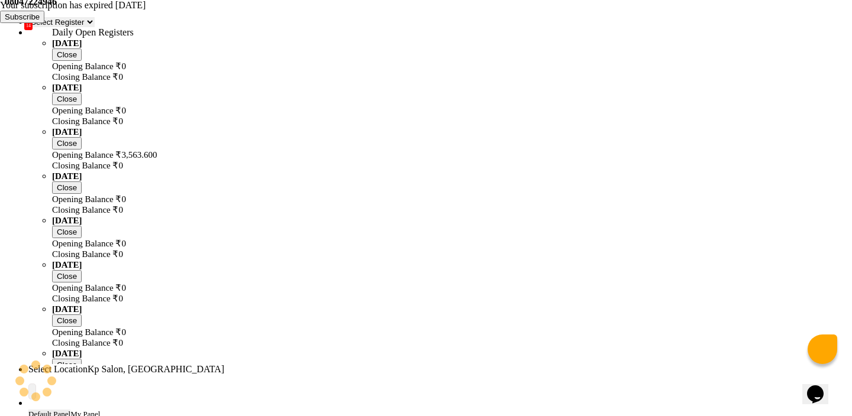
scroll to position [59, 0]
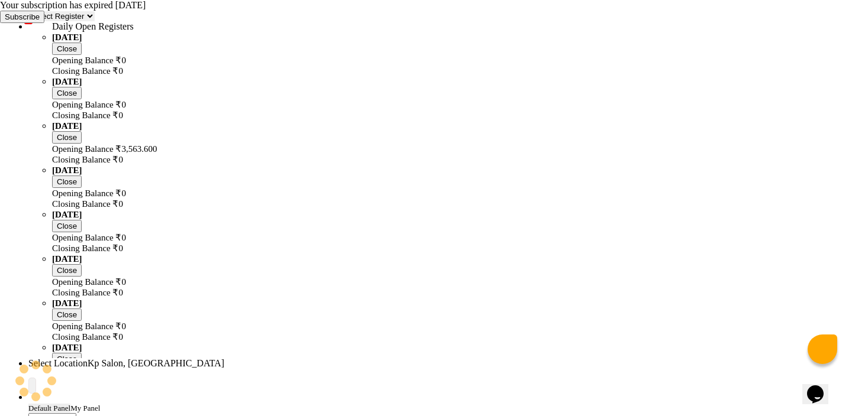
type input "8668893166"
type input "V/2025-26/0964"
select select "9"
select select "2025"
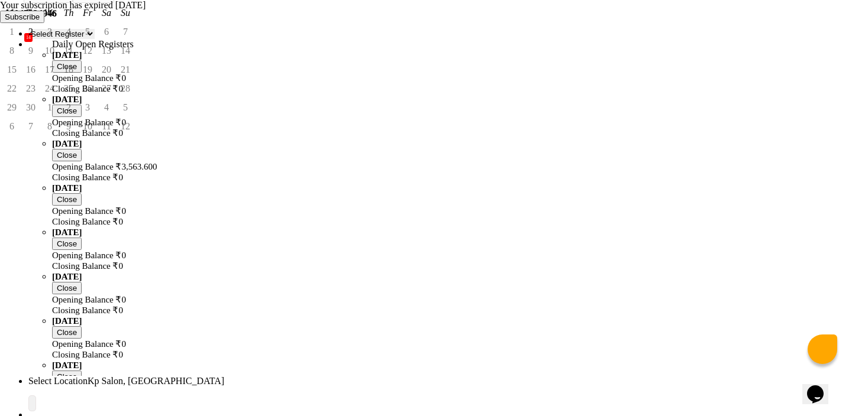
scroll to position [39, 0]
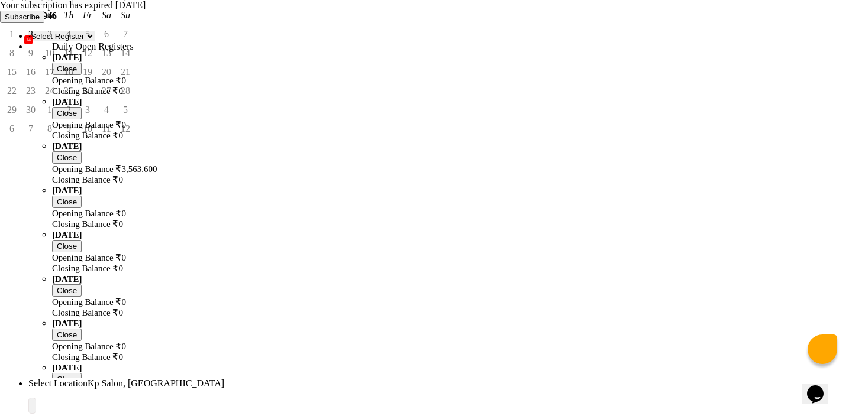
type input "Aug 31, 2025"
select select "select"
select select "3: Object"
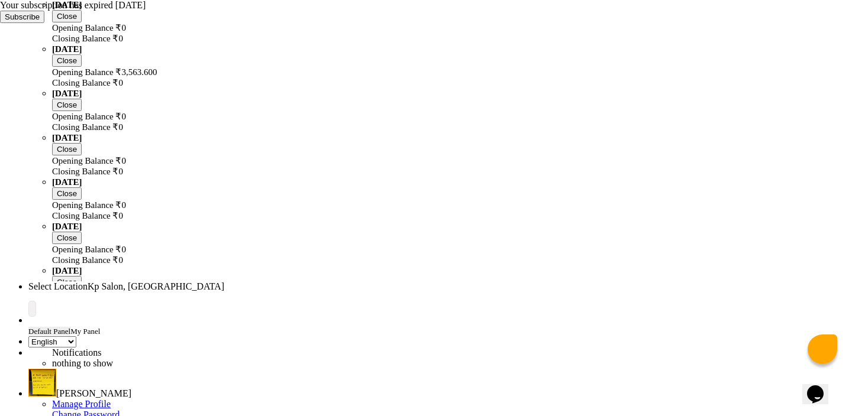
scroll to position [0, 0]
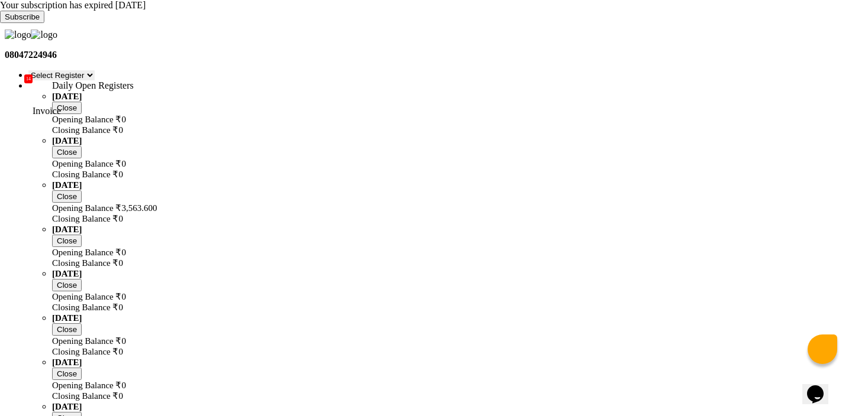
select select "service"
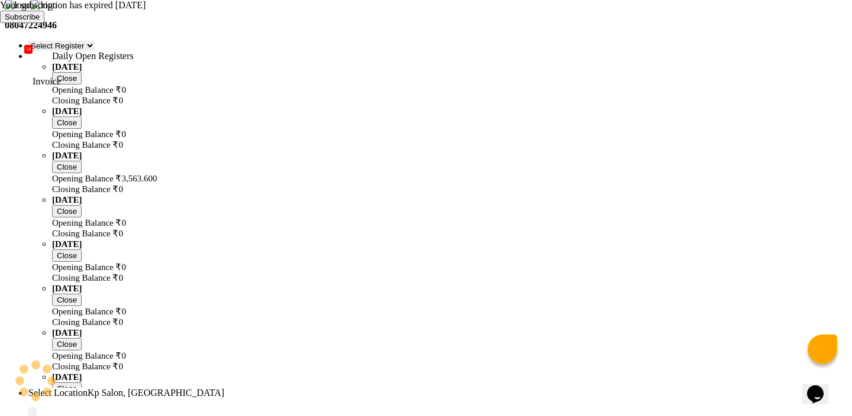
type input "0965"
select select "554"
select select "product"
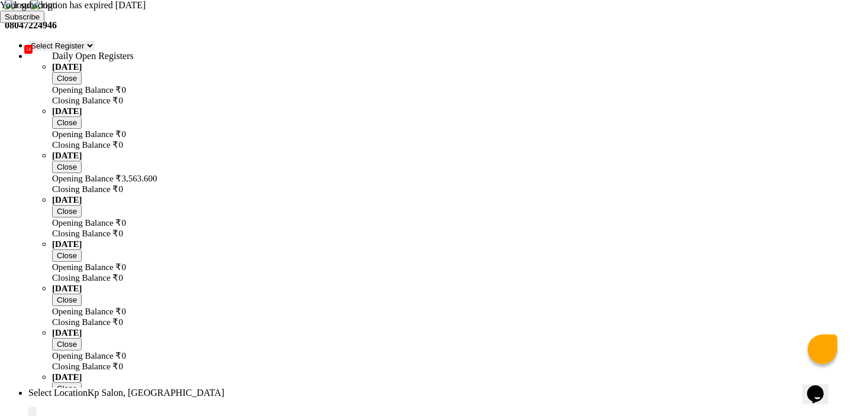
select select "range"
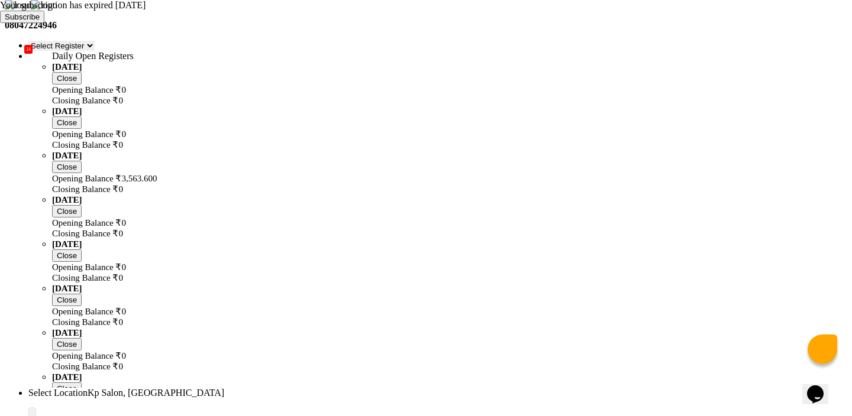
select select "9"
select select "2025"
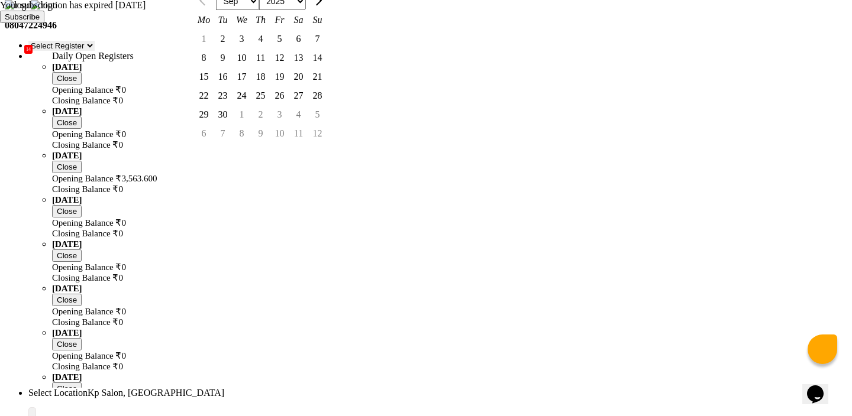
click at [216, 11] on div at bounding box center [204, 1] width 24 height 19
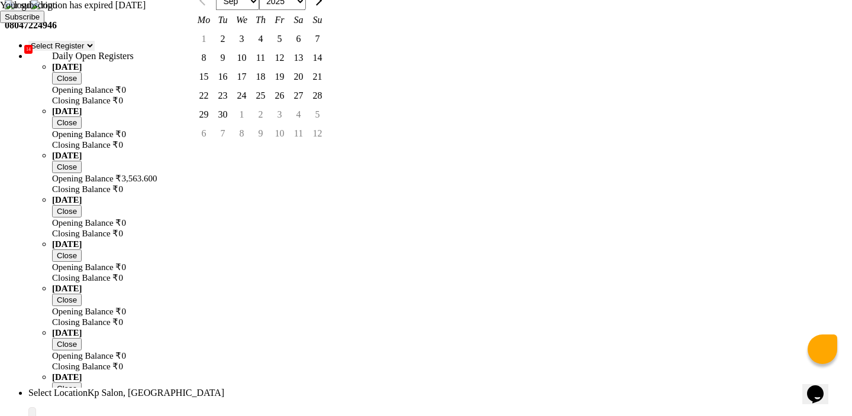
select select "9"
select select "2025"
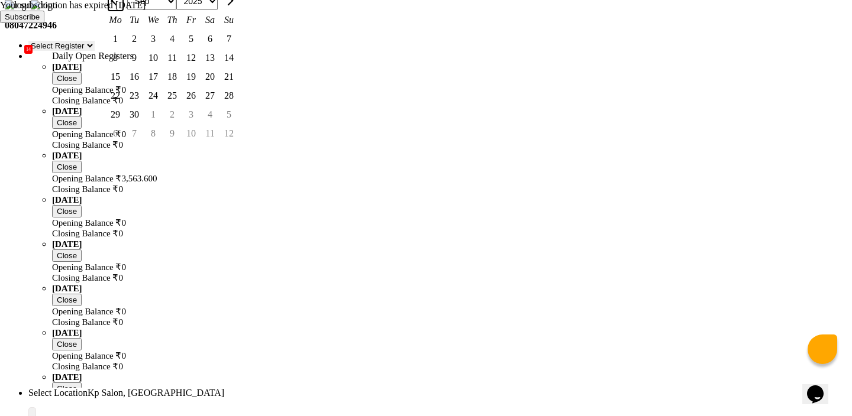
click at [123, 11] on button "Previous month" at bounding box center [115, 1] width 15 height 19
select select "8"
click at [238, 124] on div "31" at bounding box center [228, 114] width 19 height 19
type input "Aug 31, 2025"
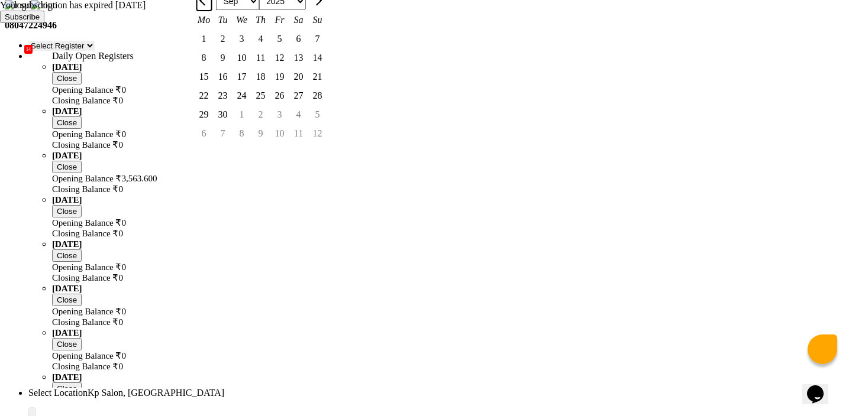
click at [209, 5] on span "Previous month" at bounding box center [204, 0] width 10 height 10
select select "8"
click at [327, 124] on div "31" at bounding box center [317, 114] width 19 height 19
type input "Aug 31, 2025"
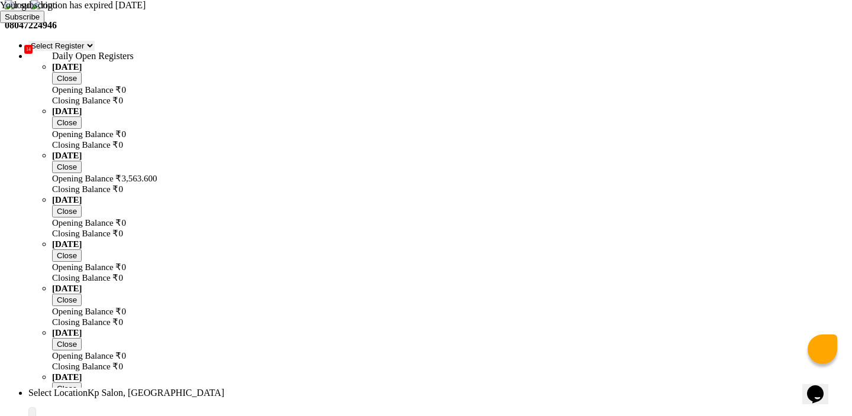
select select "service"
type input "0965"
select select "554"
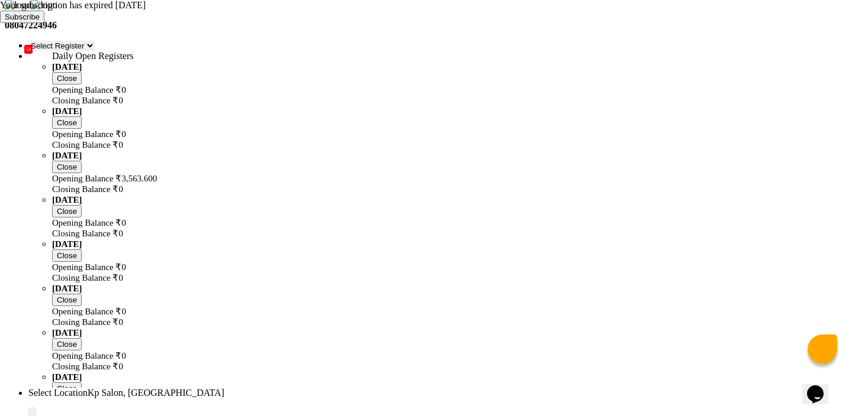
select select "product"
select select "9"
select select "2025"
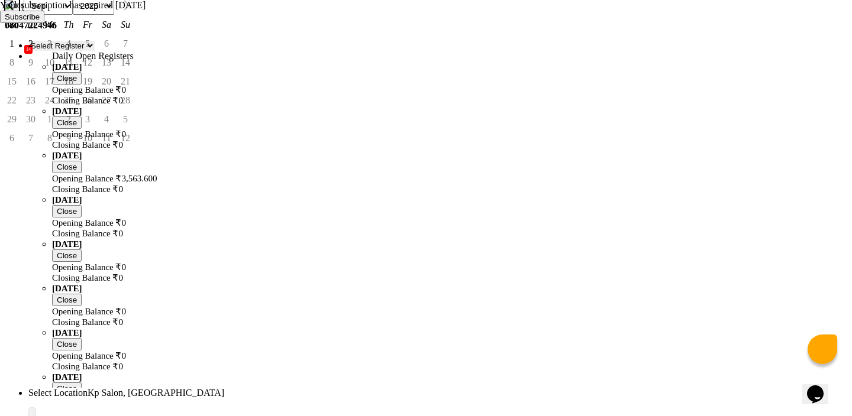
click at [18, 10] on span "Previous month" at bounding box center [13, 5] width 10 height 10
select select "8"
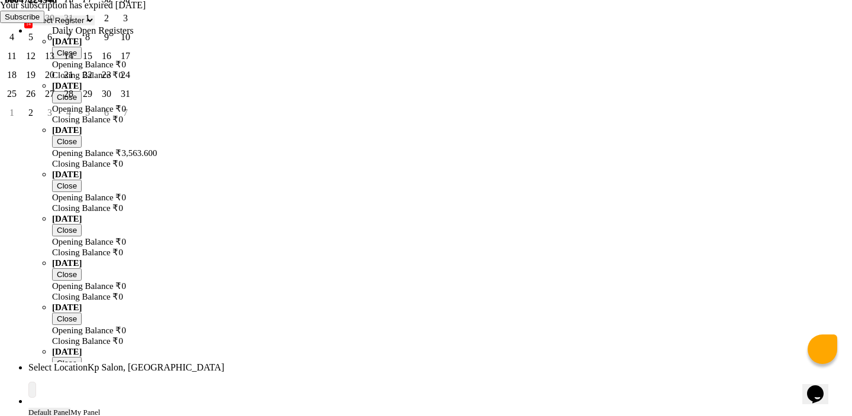
scroll to position [70, 0]
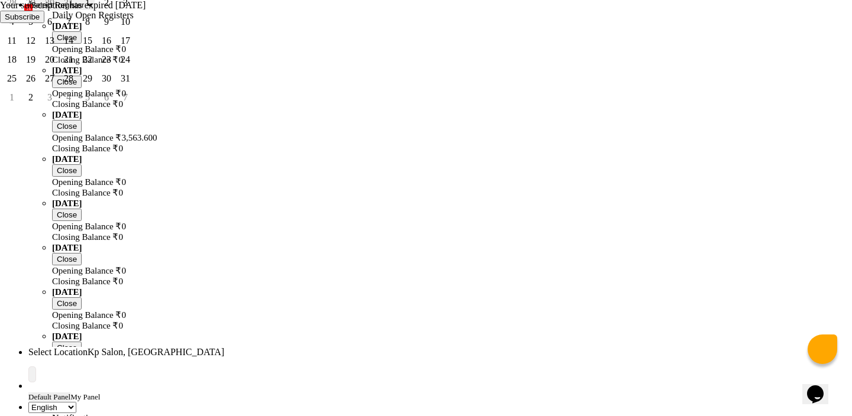
click at [40, 107] on div "2" at bounding box center [30, 97] width 19 height 19
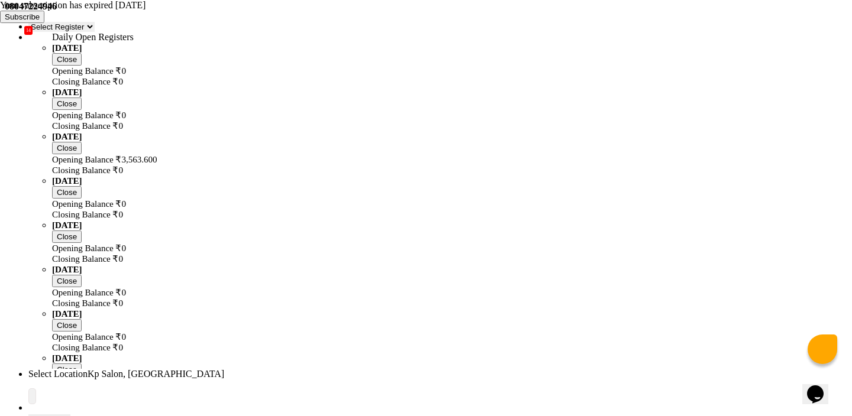
scroll to position [42, 0]
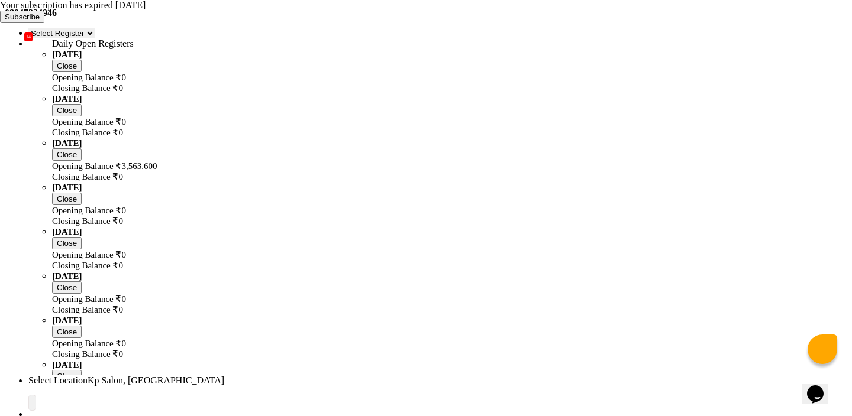
select select "9"
select select "2025"
select select "8"
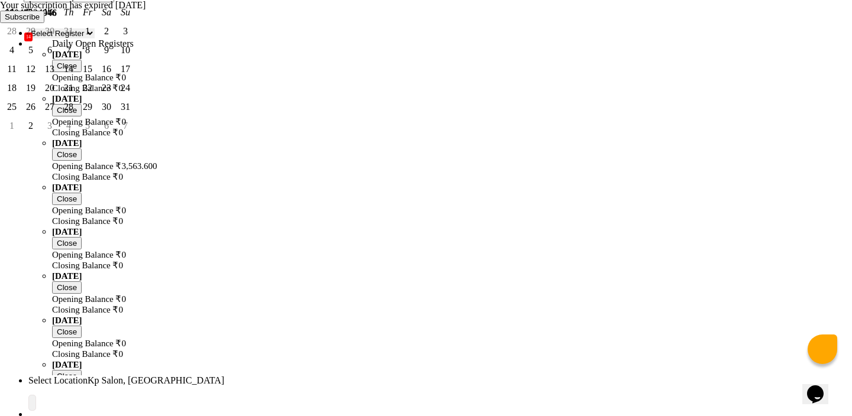
click at [40, 135] on div "2" at bounding box center [30, 126] width 19 height 19
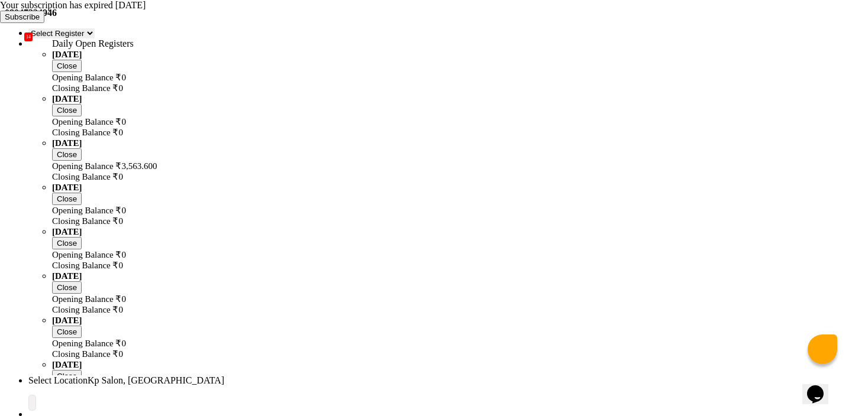
select select "9"
select select "2025"
select select "8"
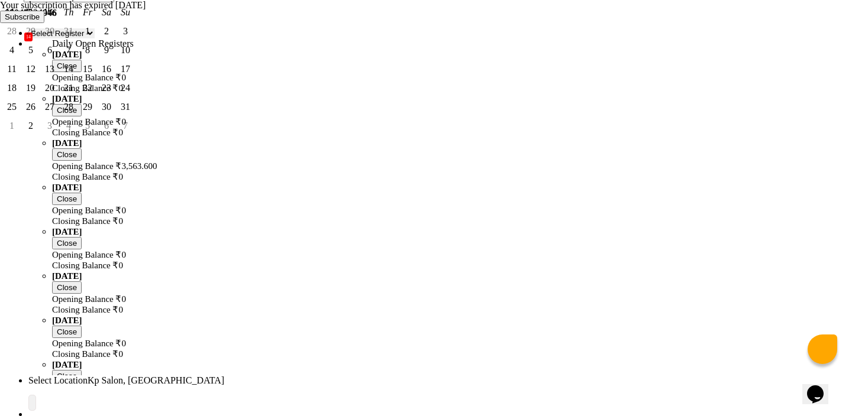
click at [40, 135] on div "2" at bounding box center [30, 126] width 19 height 19
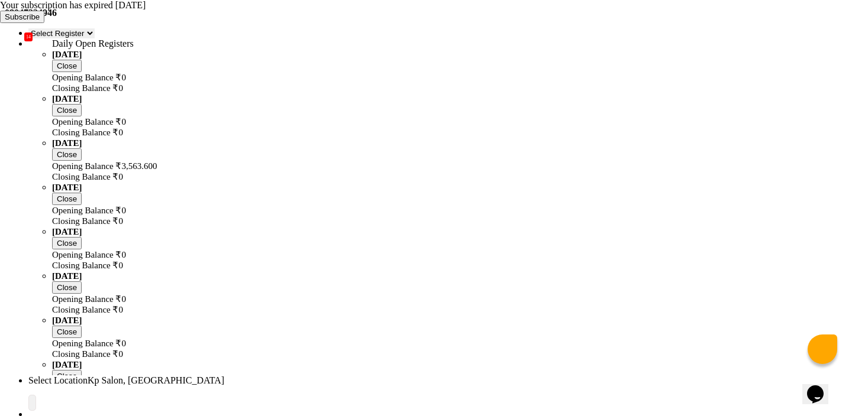
select select "9"
select select "2025"
click at [21, 41] on div "1" at bounding box center [11, 31] width 19 height 19
type input "Sep 01, 2025"
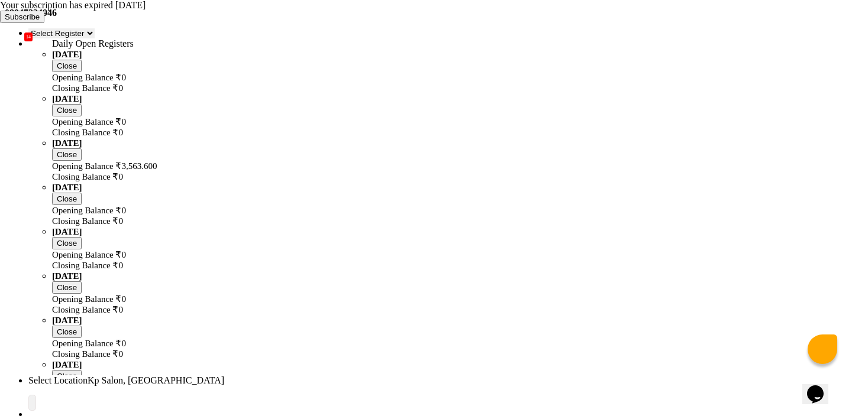
select select "9"
select select "2025"
select select "8"
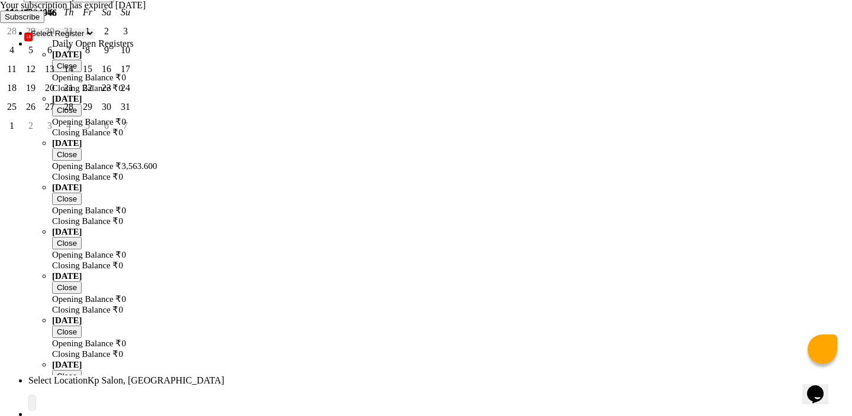
click at [135, 117] on div "31" at bounding box center [125, 107] width 19 height 19
type input "Aug 31, 2025"
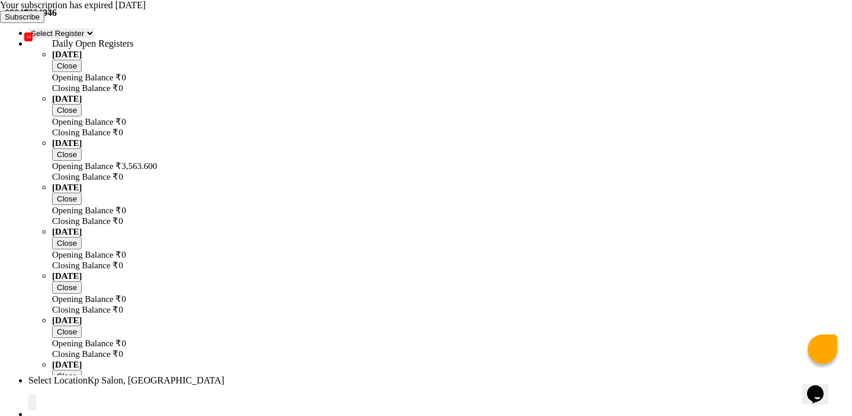
type input "8668893166"
select select "3: Object"
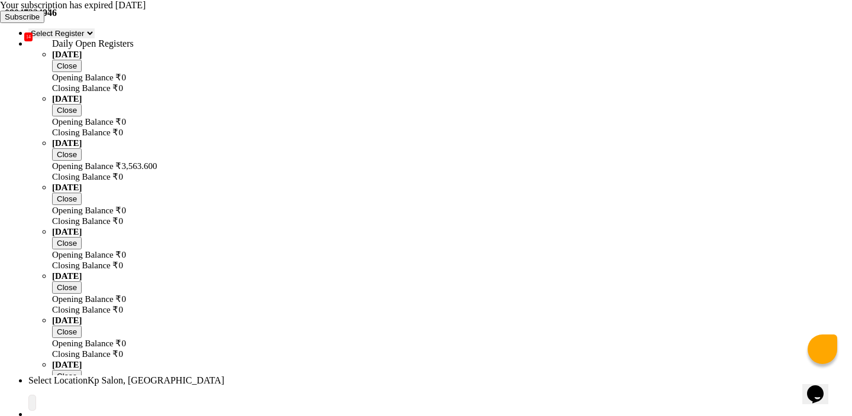
select select "membership"
checkbox input "false"
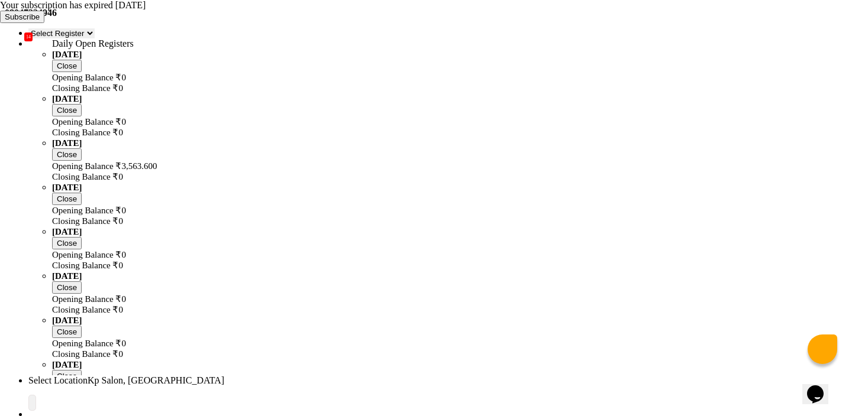
select select "1019"
select select "select"
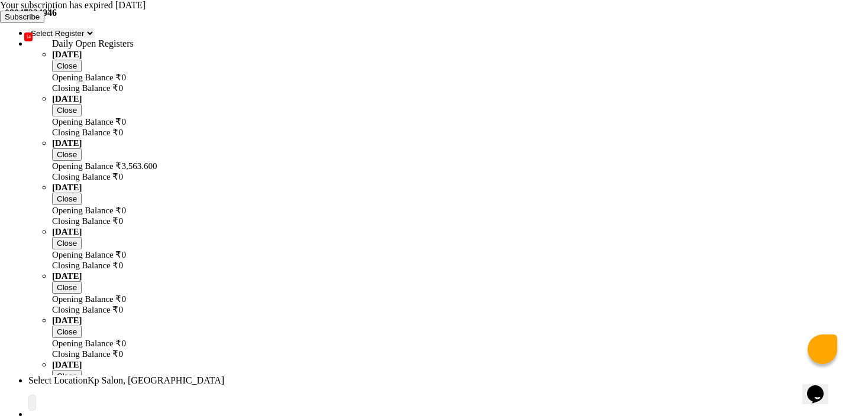
scroll to position [86, 0]
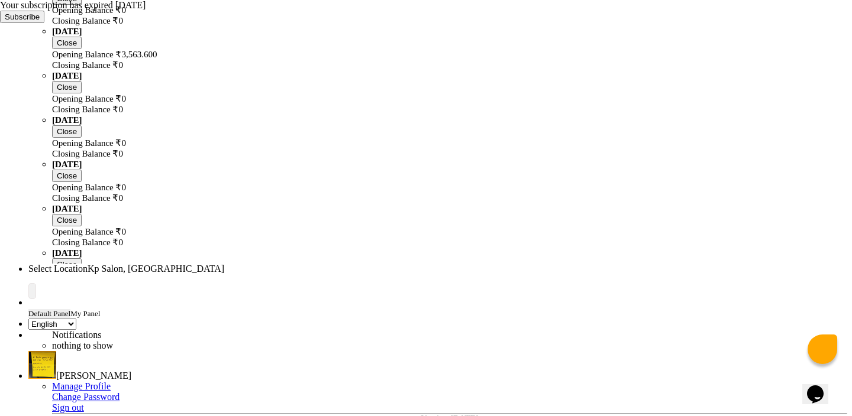
scroll to position [179, 0]
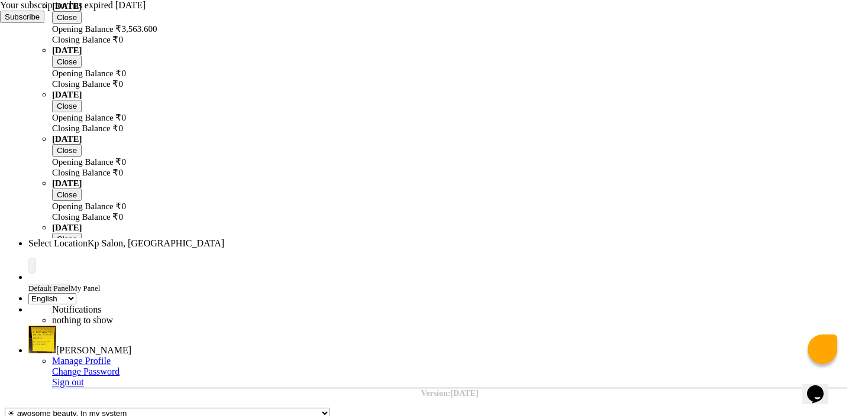
type input "600"
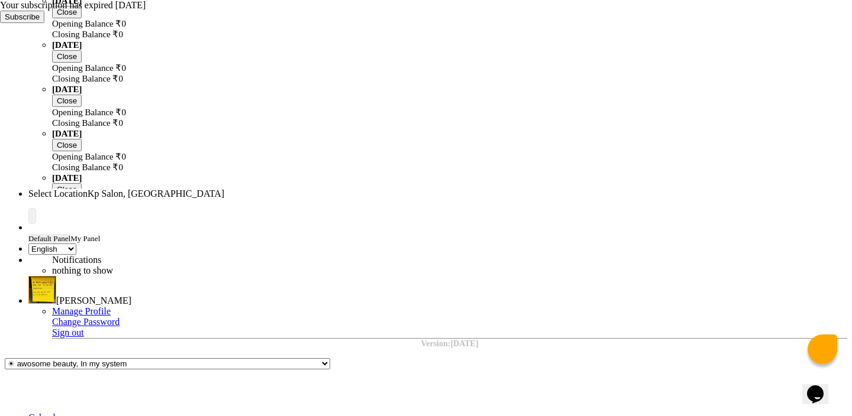
checkbox input "false"
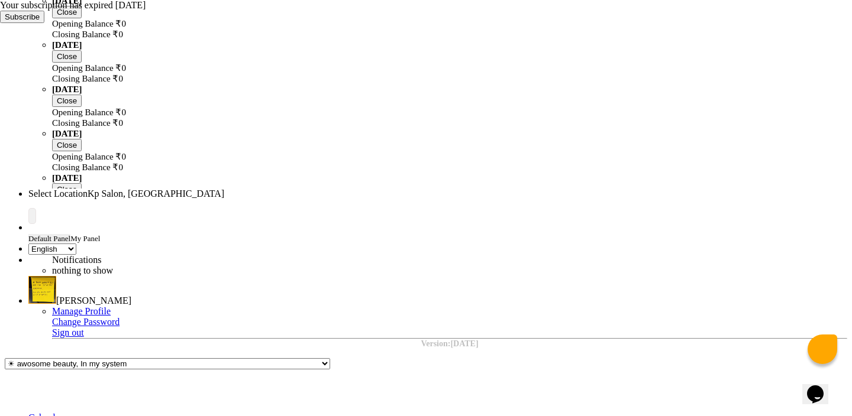
checkbox input "false"
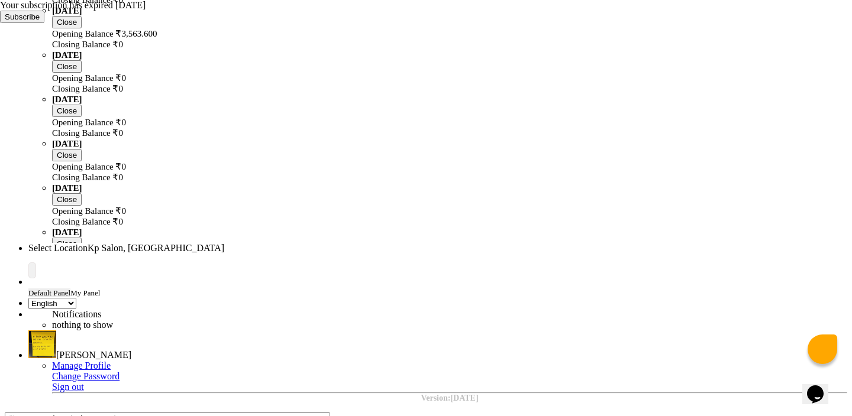
scroll to position [218, 0]
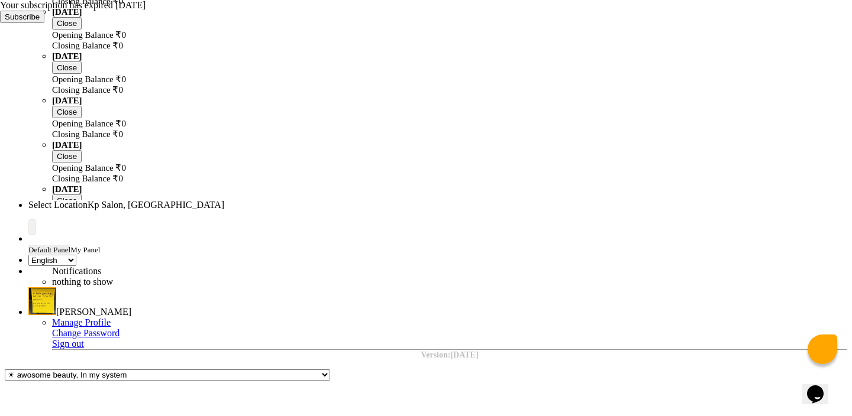
type textarea "test"
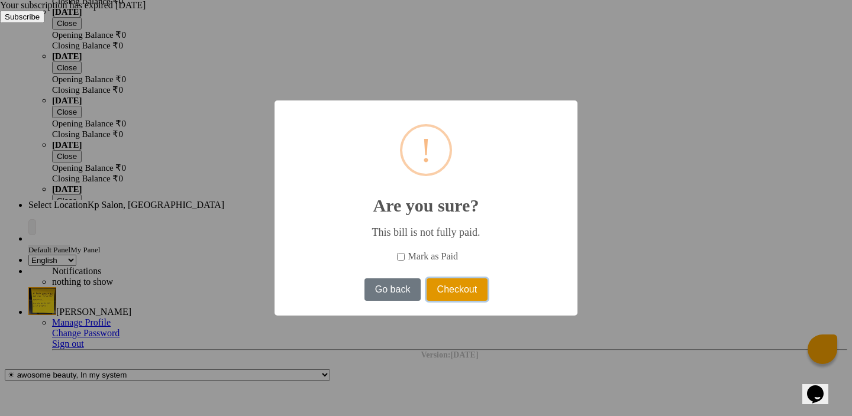
click at [460, 292] on button "Checkout" at bounding box center [457, 290] width 61 height 22
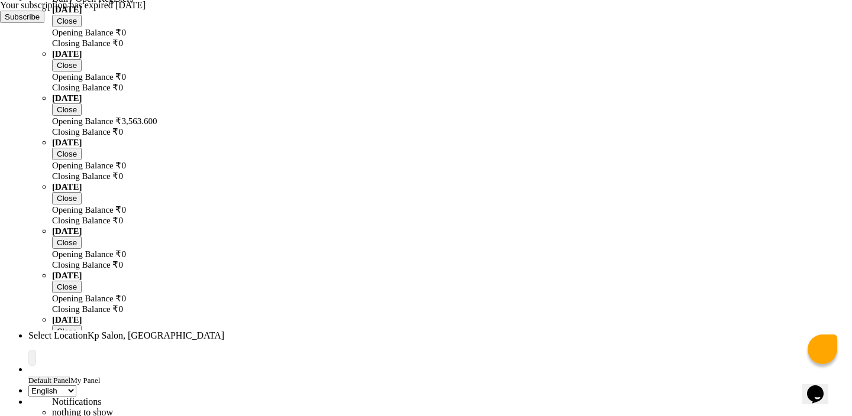
scroll to position [71, 0]
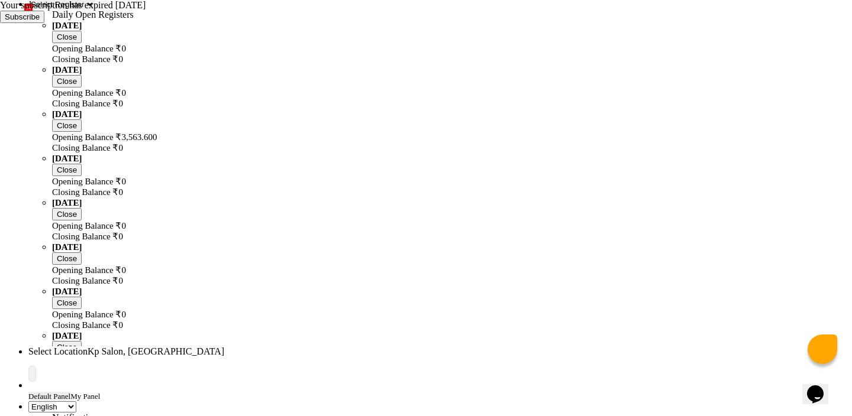
select select "3"
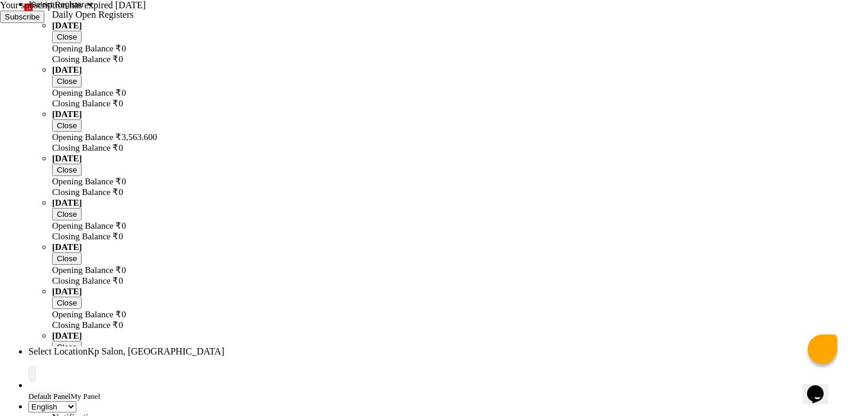
select select "3"
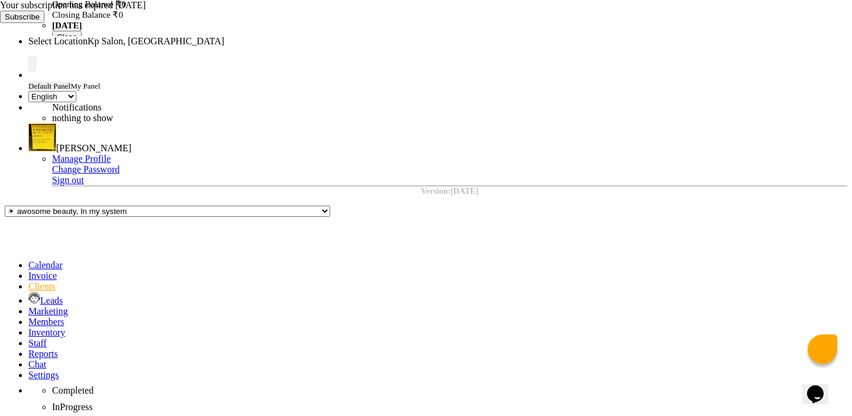
scroll to position [409, 0]
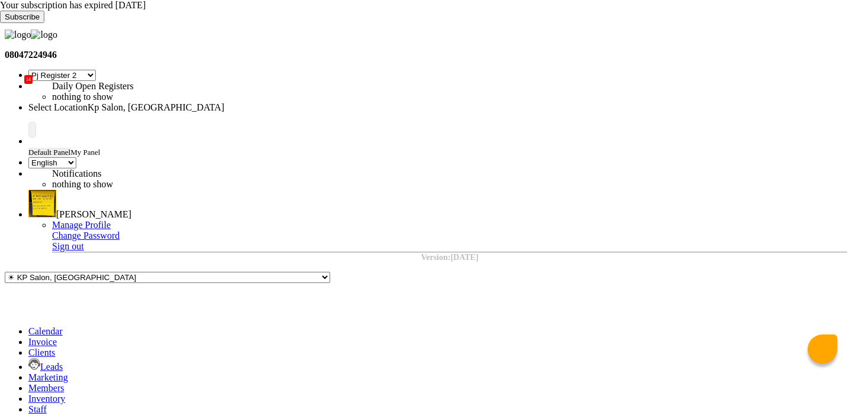
select select "15"
select select "en"
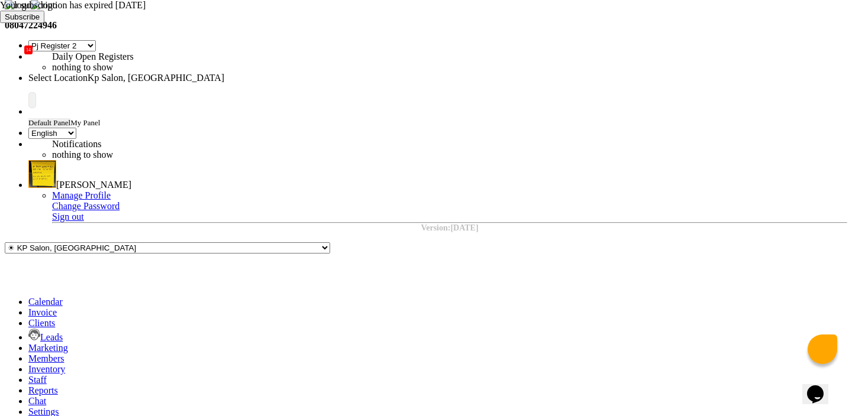
select select "3"
select select "1"
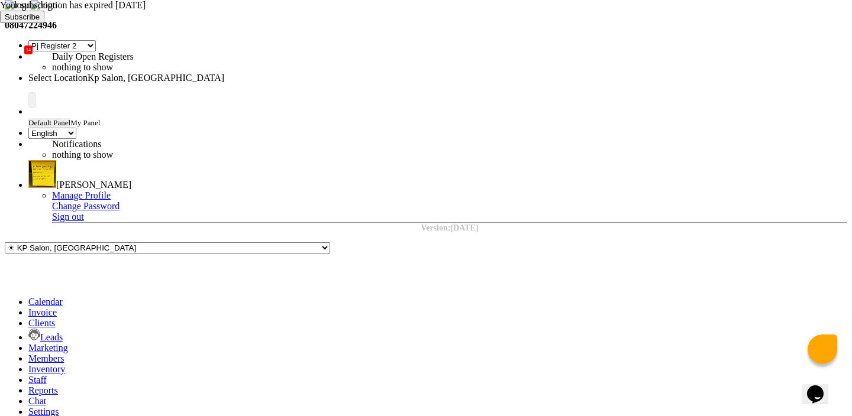
type input "2"
type input "2000"
select select "3"
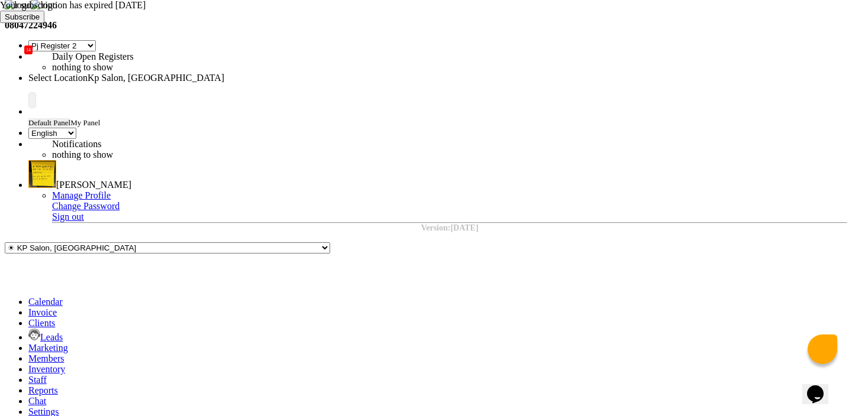
select select "3"
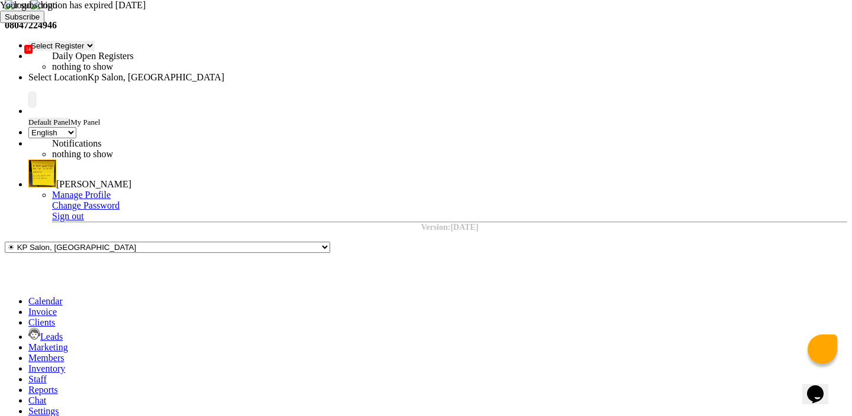
select select "5"
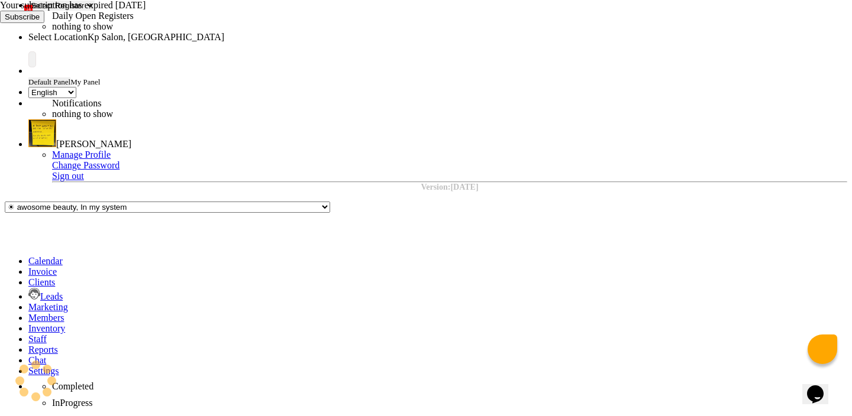
scroll to position [131, 0]
